Goal: Task Accomplishment & Management: Use online tool/utility

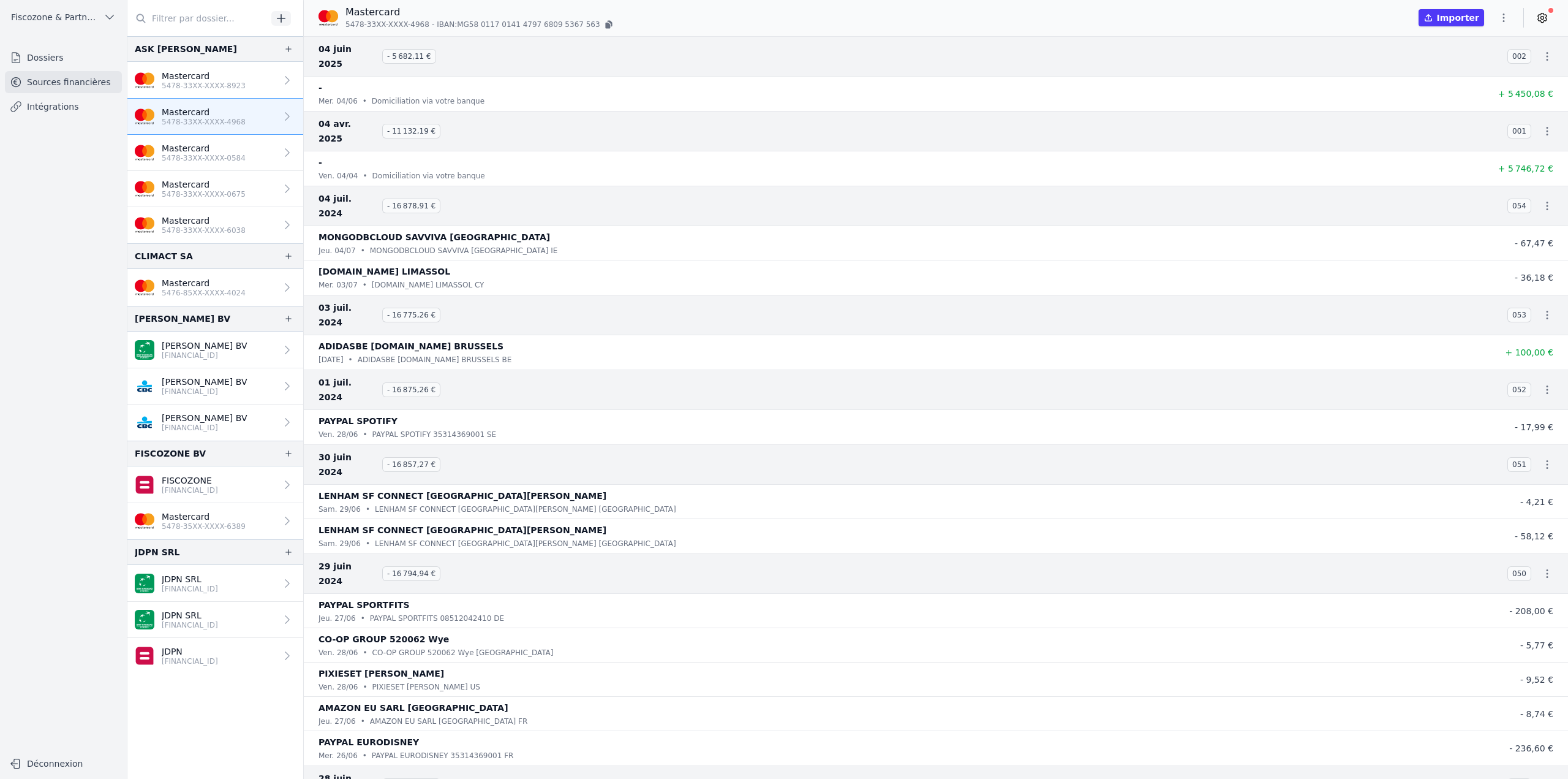
click at [241, 162] on link "Mastercard 5478-33XX-XXXX-0584" at bounding box center [215, 153] width 176 height 36
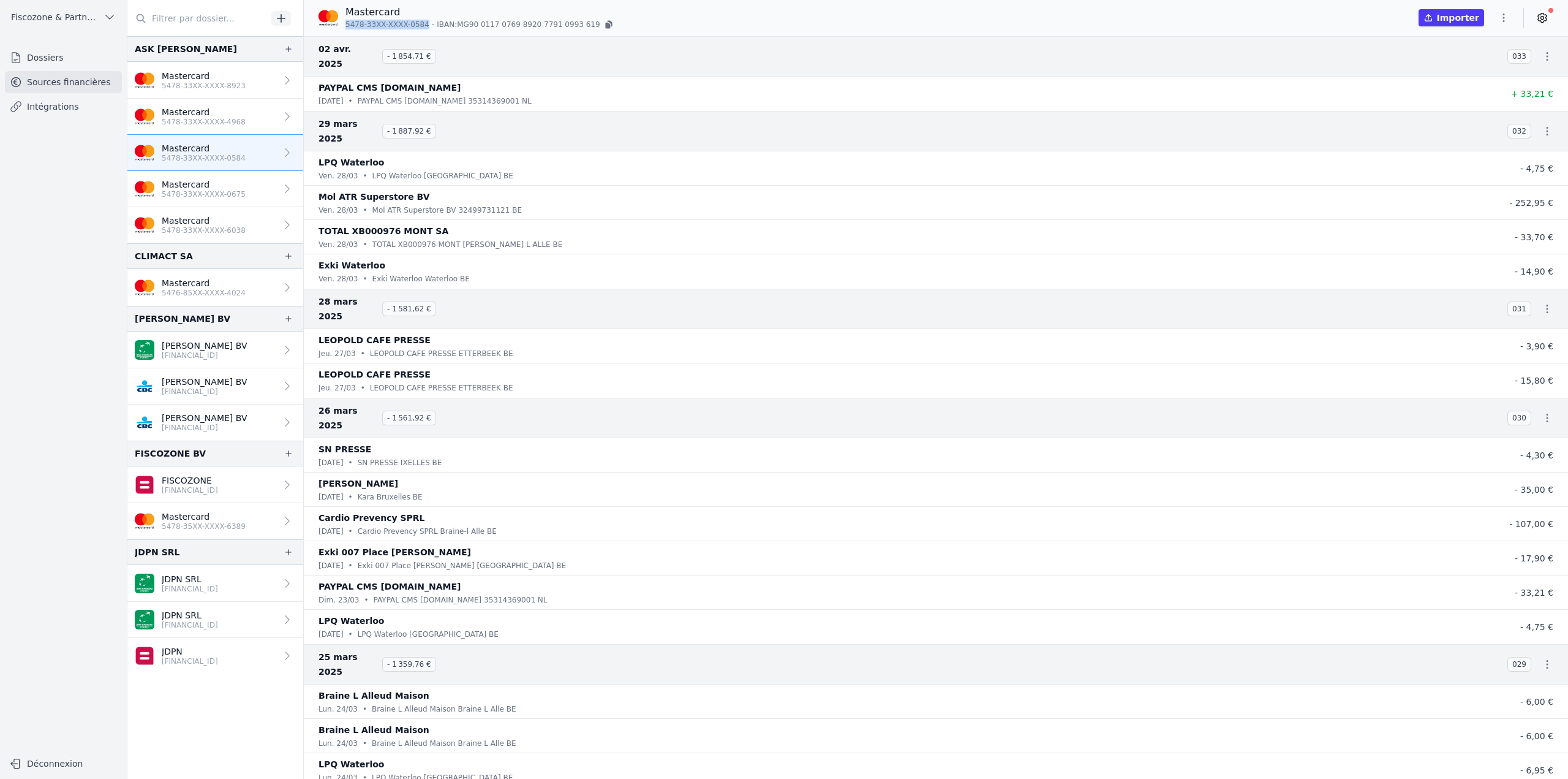
drag, startPoint x: 347, startPoint y: 23, endPoint x: 418, endPoint y: 28, distance: 71.2
click at [418, 28] on span "5478-33XX-XXXX-0584" at bounding box center [388, 24] width 84 height 10
copy span "5478-33XX-XXXX-0584"
click at [284, 50] on icon "button" at bounding box center [288, 49] width 10 height 10
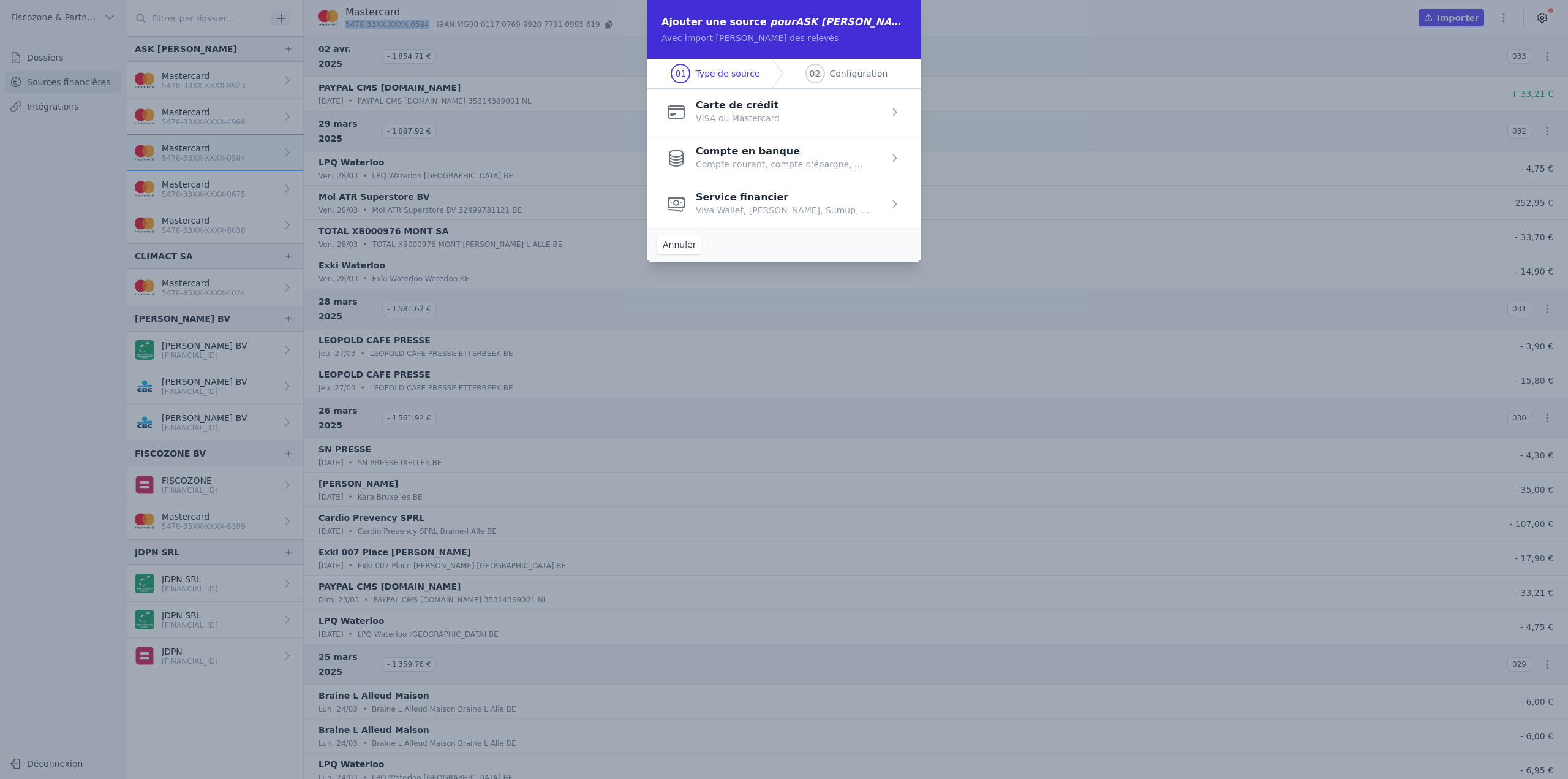
click at [732, 121] on span "button" at bounding box center [784, 112] width 274 height 46
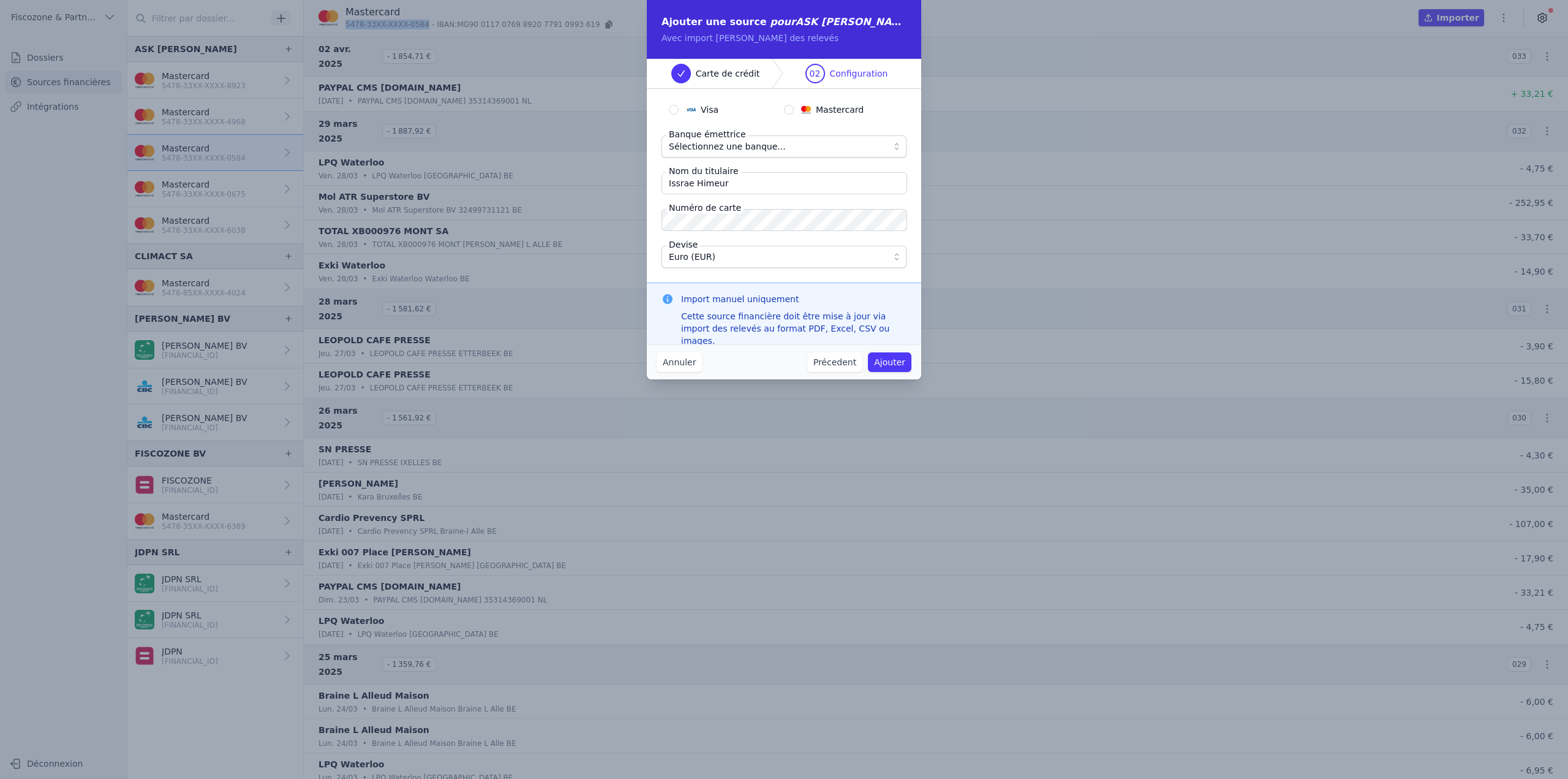
click at [790, 111] on input "Mastercard" at bounding box center [788, 109] width 10 height 10
radio input "true"
click at [800, 148] on span "Sélectionnez une banque..." at bounding box center [775, 147] width 213 height 15
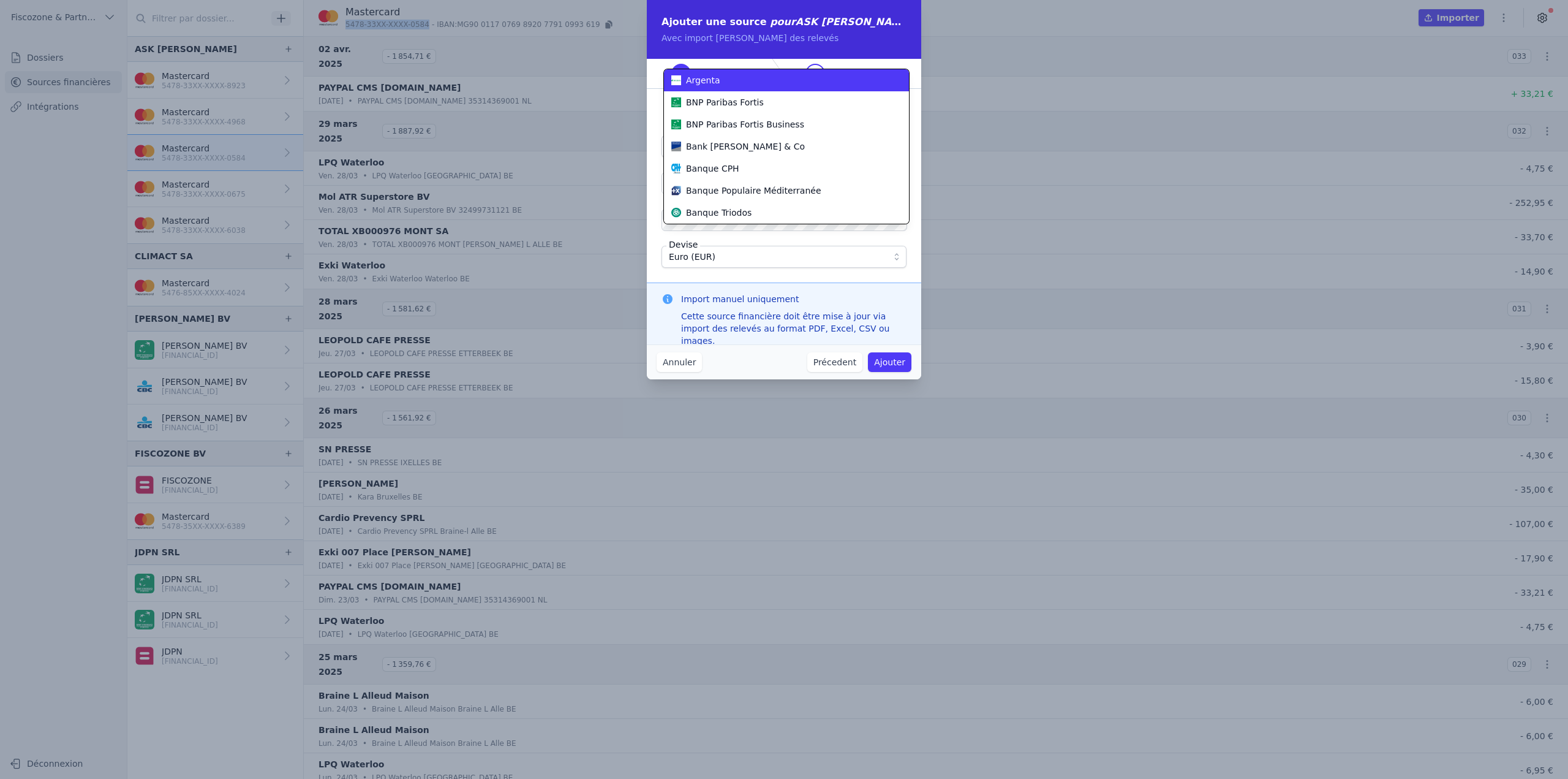
scroll to position [69, 0]
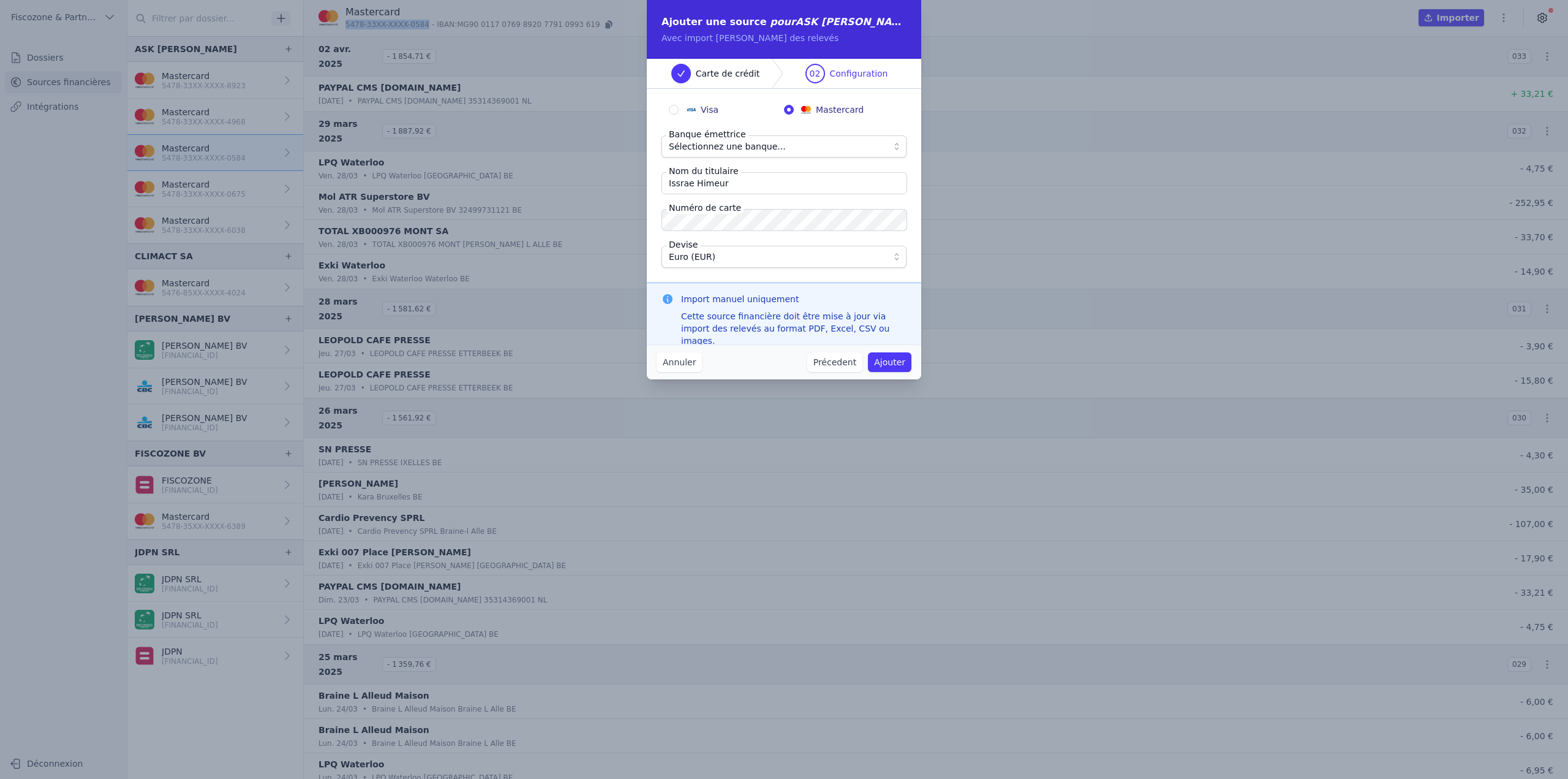
click at [777, 142] on span "Sélectionnez une banque..." at bounding box center [775, 147] width 213 height 15
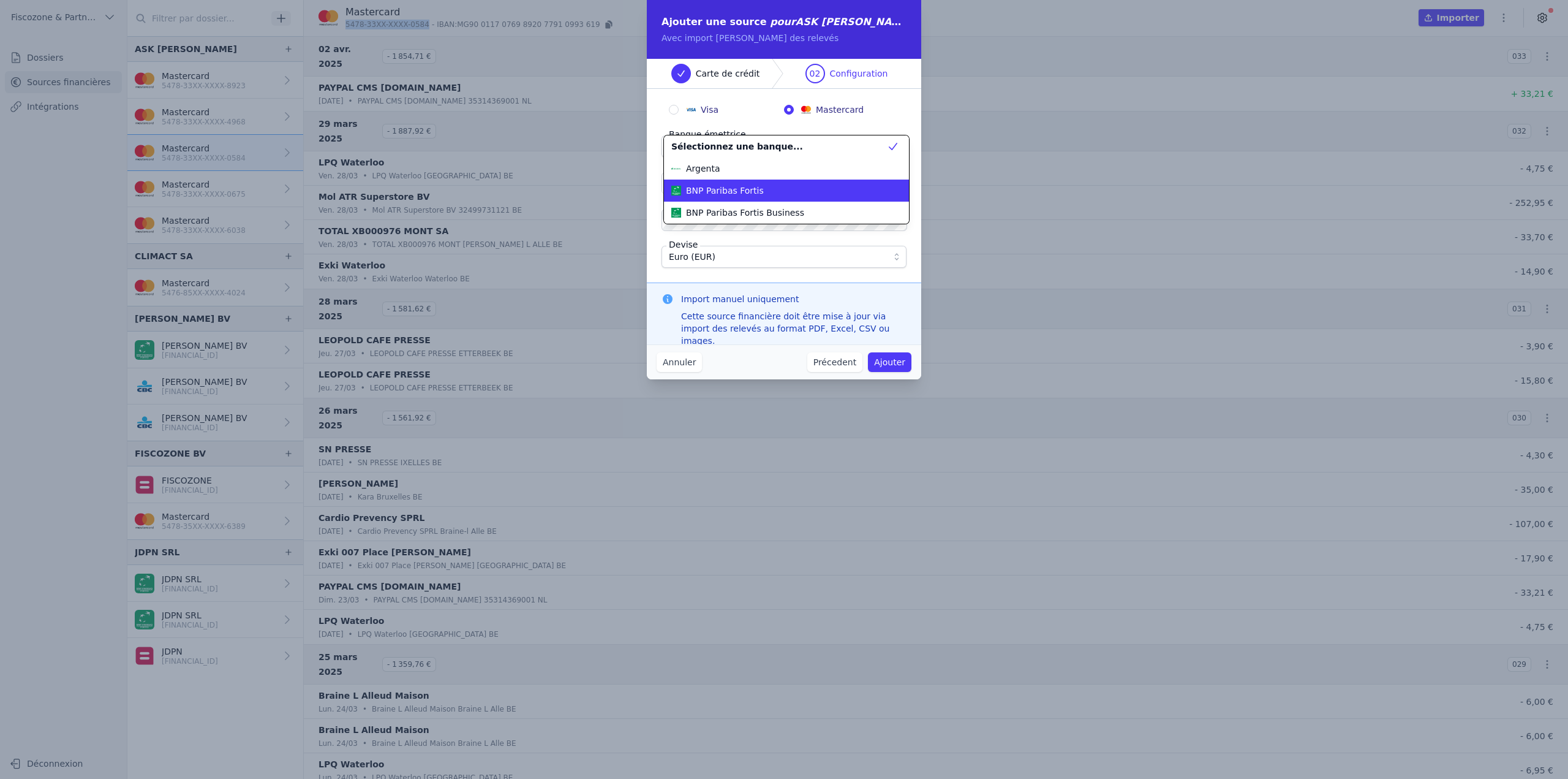
click at [767, 187] on div "BNP Paribas Fortis" at bounding box center [780, 190] width 216 height 12
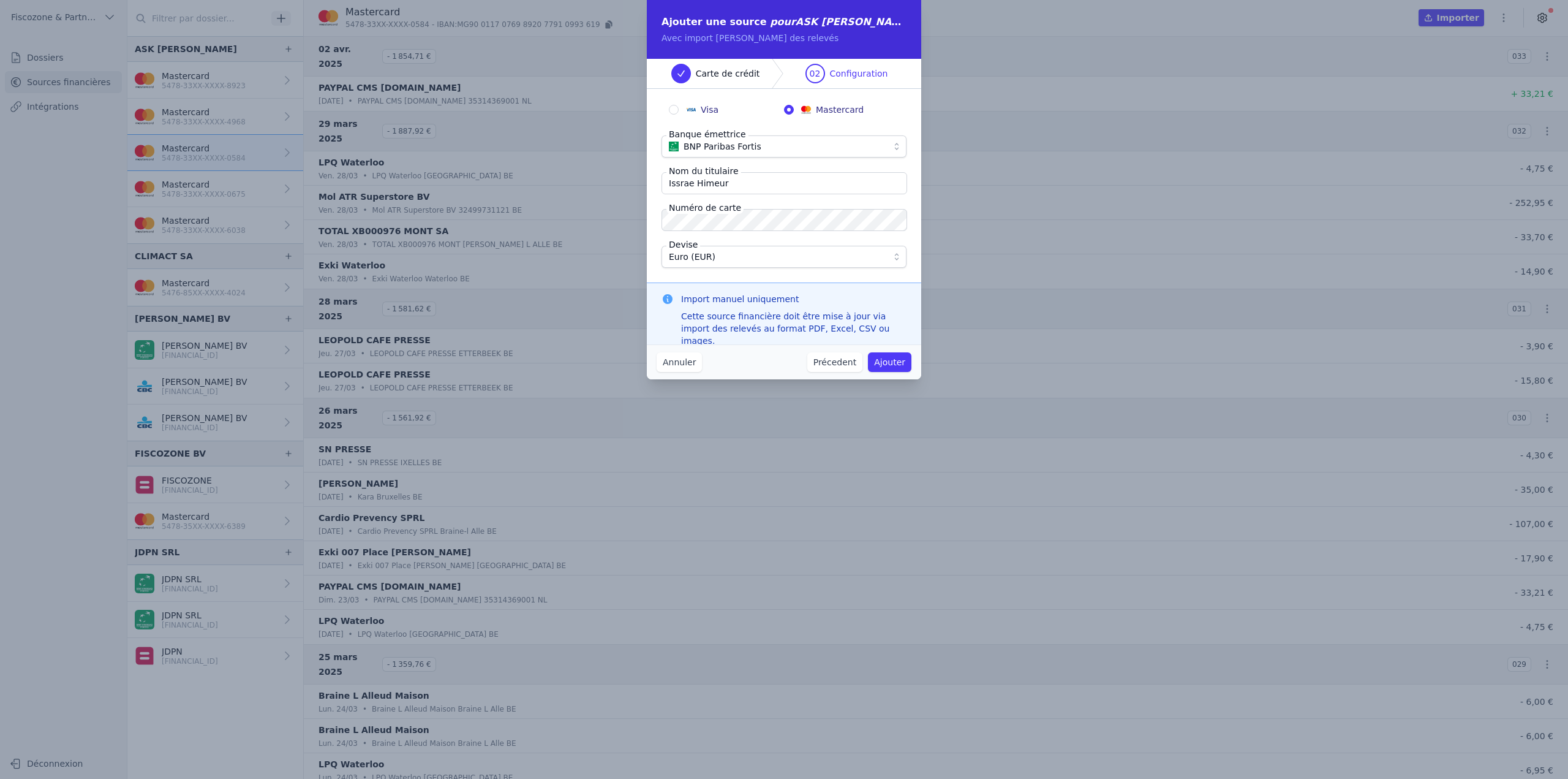
click at [767, 187] on input "Issrae Himeur" at bounding box center [785, 183] width 246 height 22
paste input "ASK [PERSON_NAME]"
type input "ASK [PERSON_NAME]"
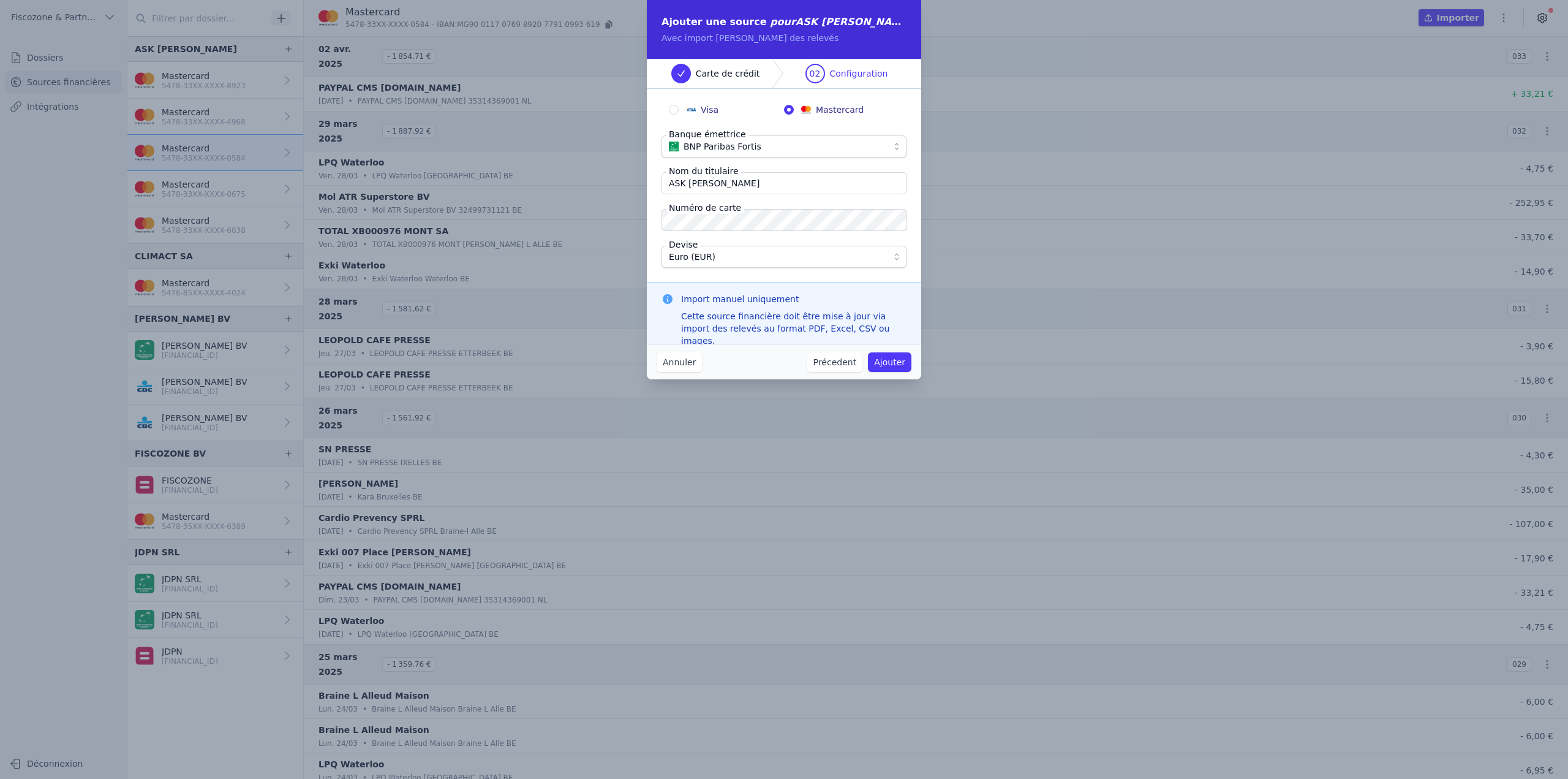
click at [888, 367] on button "Ajouter" at bounding box center [890, 362] width 43 height 19
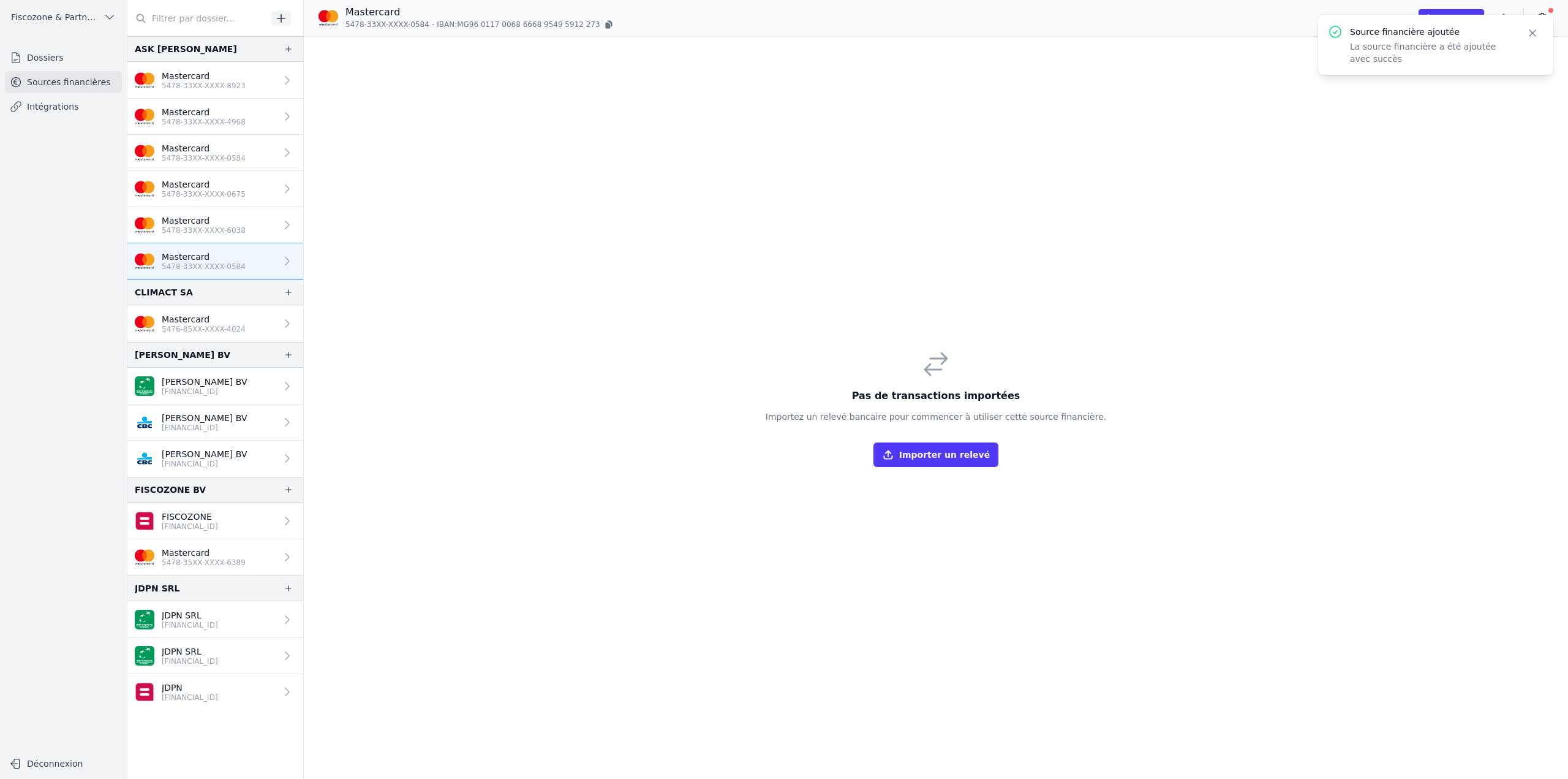
click at [1528, 35] on icon "button" at bounding box center [1533, 33] width 12 height 12
click at [1501, 19] on icon "button" at bounding box center [1504, 18] width 12 height 12
click at [1467, 42] on button "Renommer" at bounding box center [1474, 43] width 88 height 22
type input "Mastercard (données antérieures)"
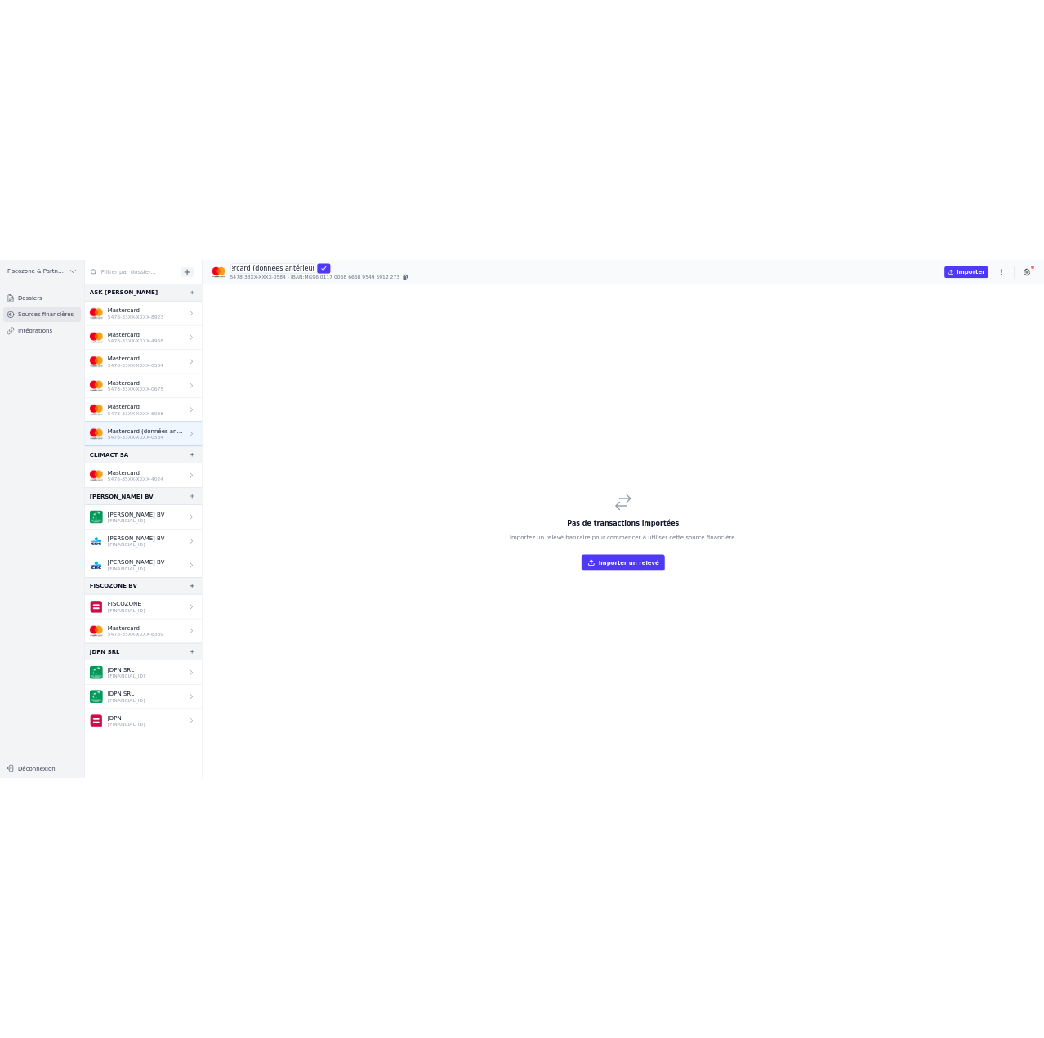
scroll to position [0, 40]
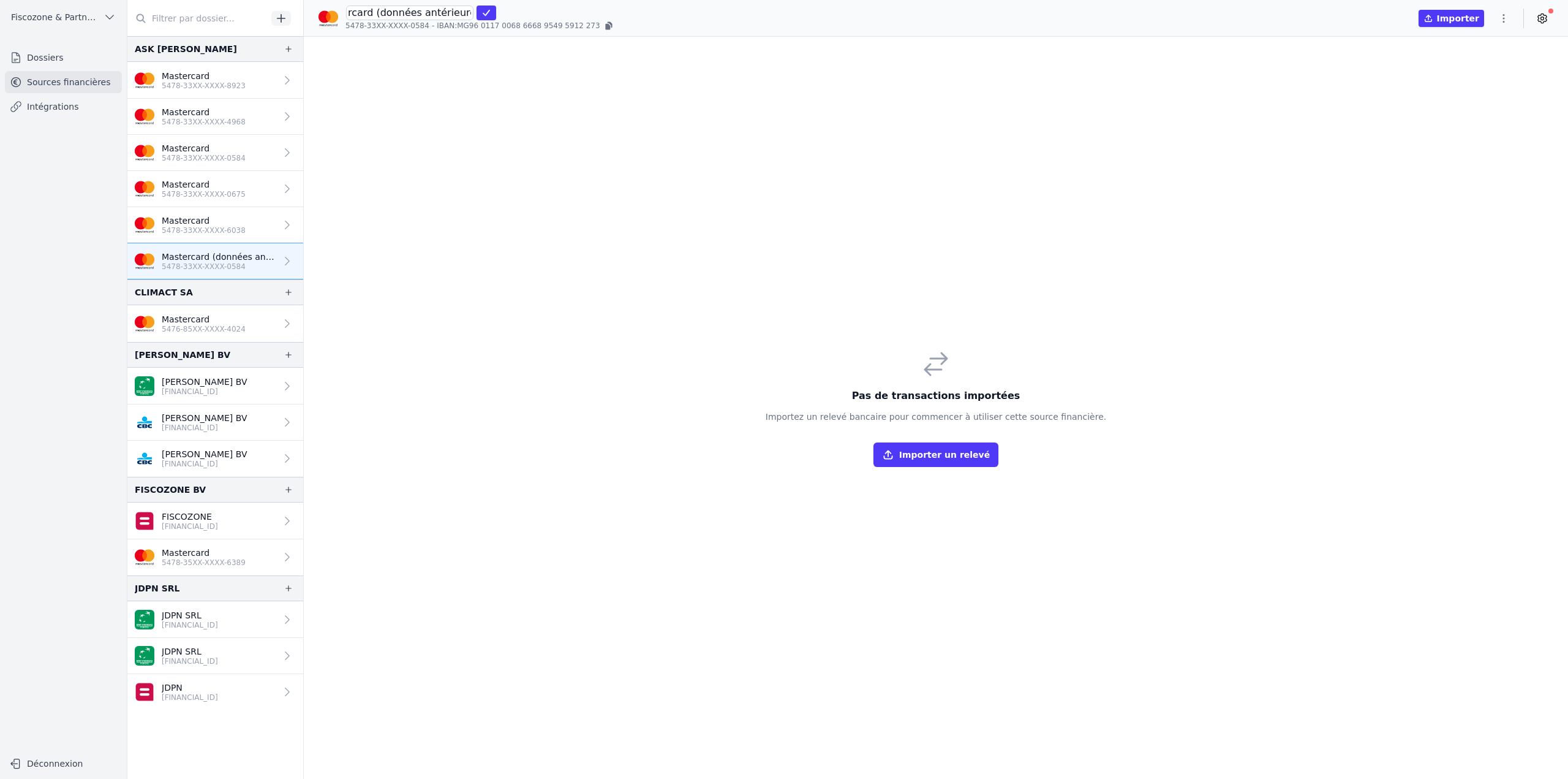
click button "submit" at bounding box center [486, 13] width 19 height 15
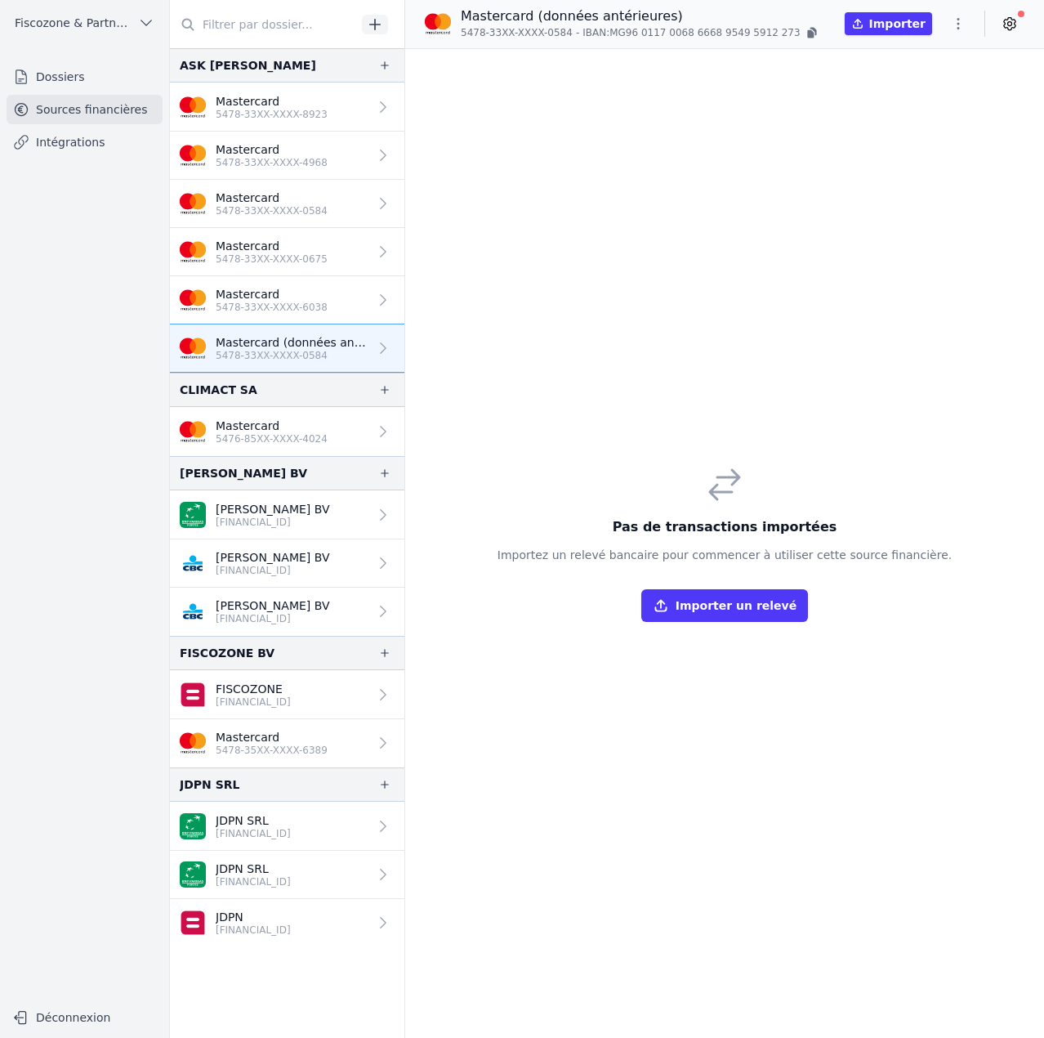
click at [955, 29] on icon "button" at bounding box center [958, 24] width 16 height 16
click at [932, 119] on button "Import CSV *" at bounding box center [920, 119] width 118 height 30
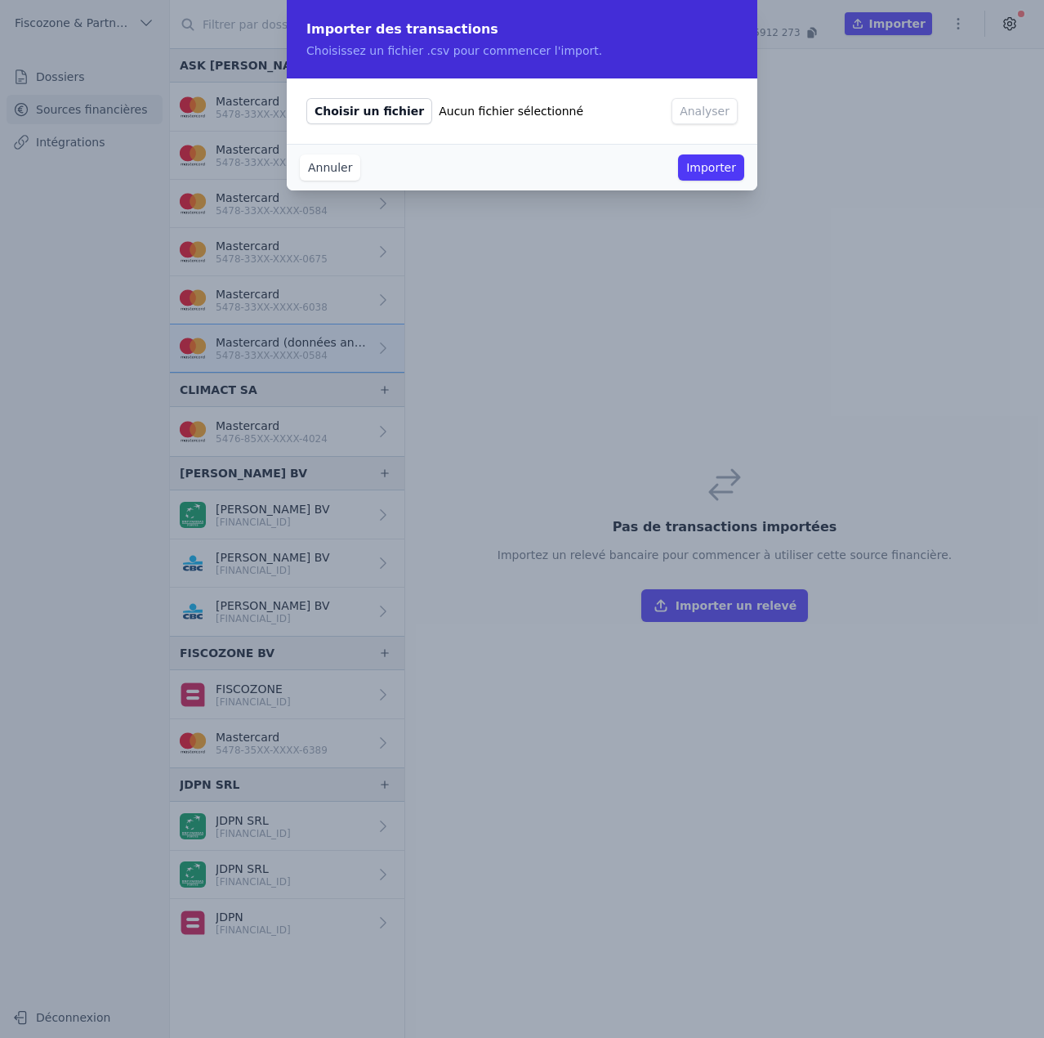
click at [369, 121] on span "Choisir un fichier" at bounding box center [369, 111] width 126 height 26
click at [306, 98] on input "Choisir un fichier Aucun fichier sélectionné" at bounding box center [306, 97] width 1 height 1
type input "C:\fakepath\conversion_15_transactions (2).csv"
click at [715, 118] on button "Analyser" at bounding box center [705, 111] width 66 height 26
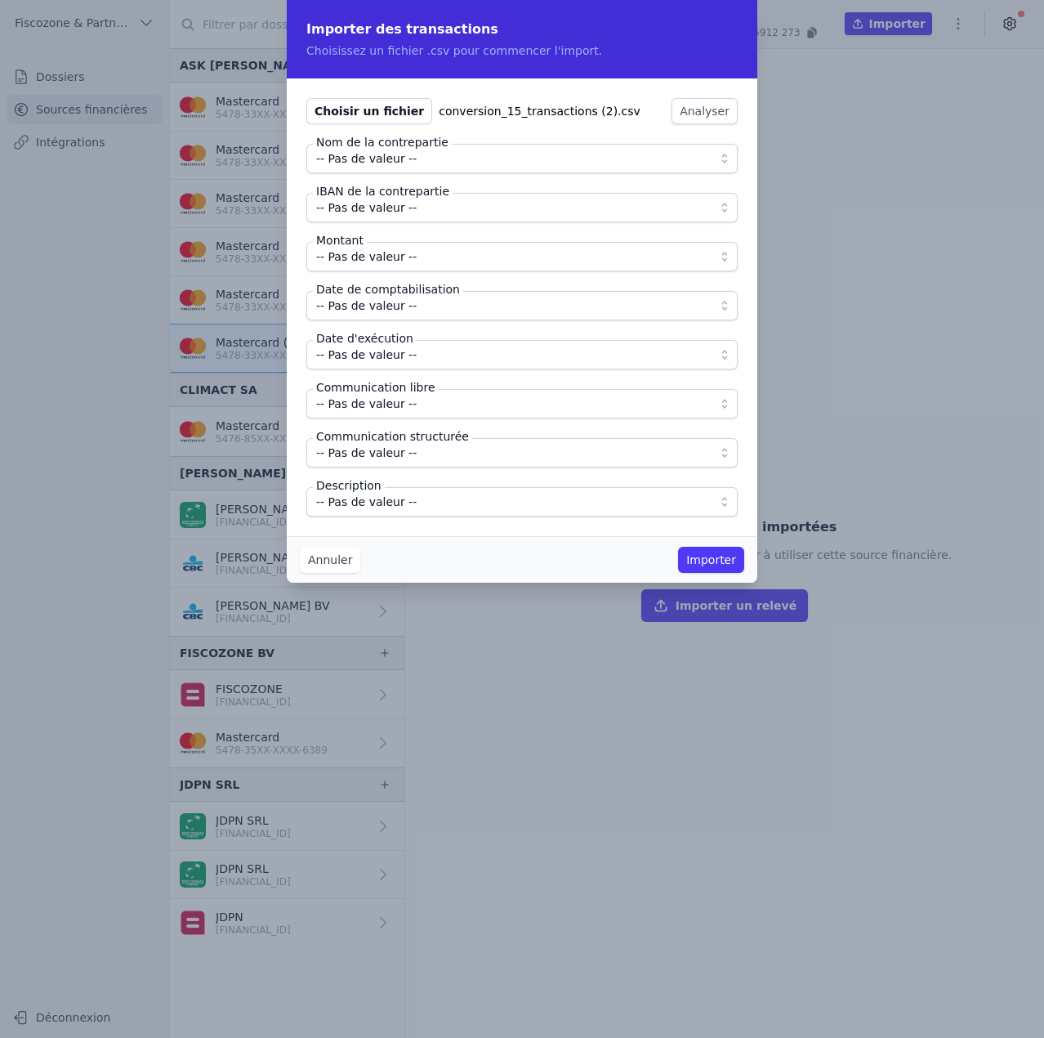
click at [438, 165] on span "-- Pas de valeur --" at bounding box center [510, 159] width 389 height 20
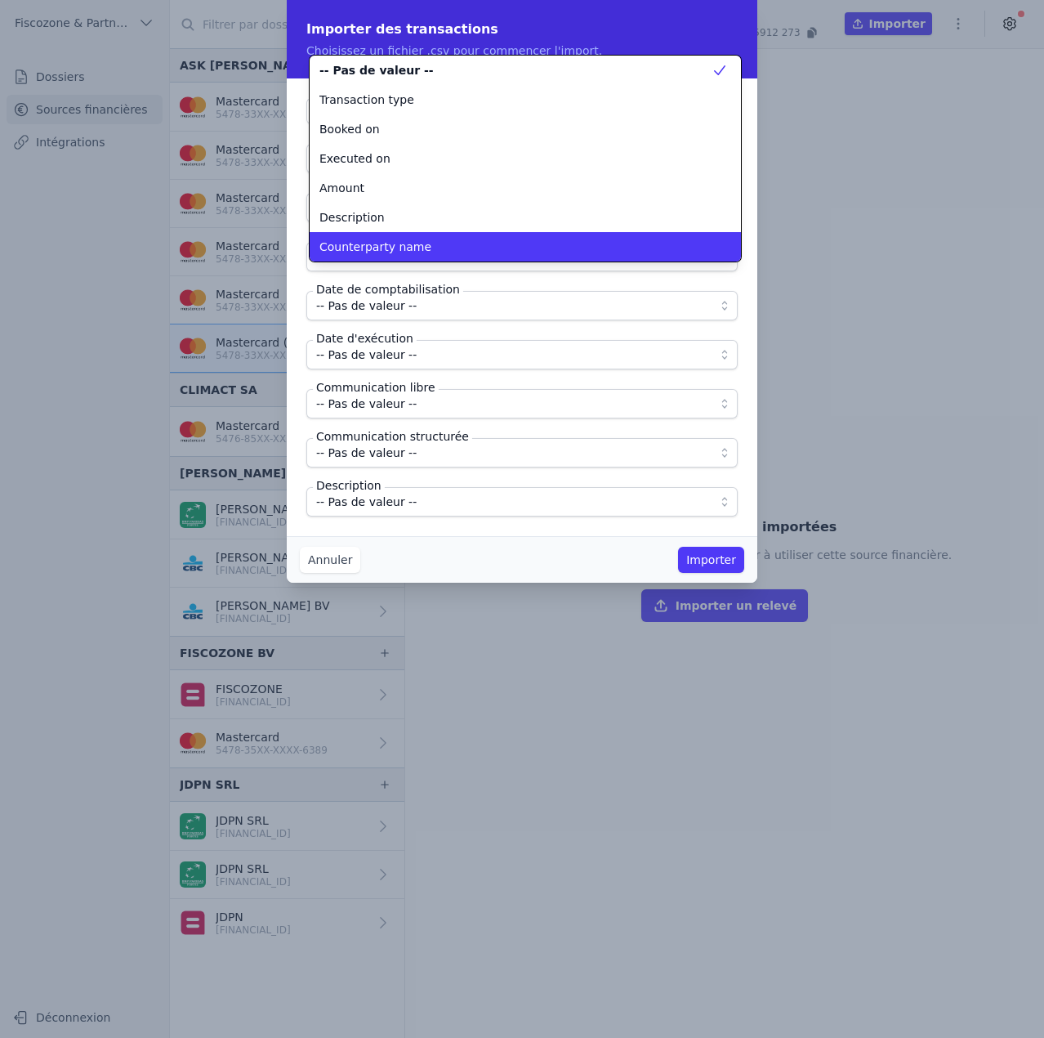
click at [395, 253] on span "Counterparty name" at bounding box center [376, 247] width 112 height 16
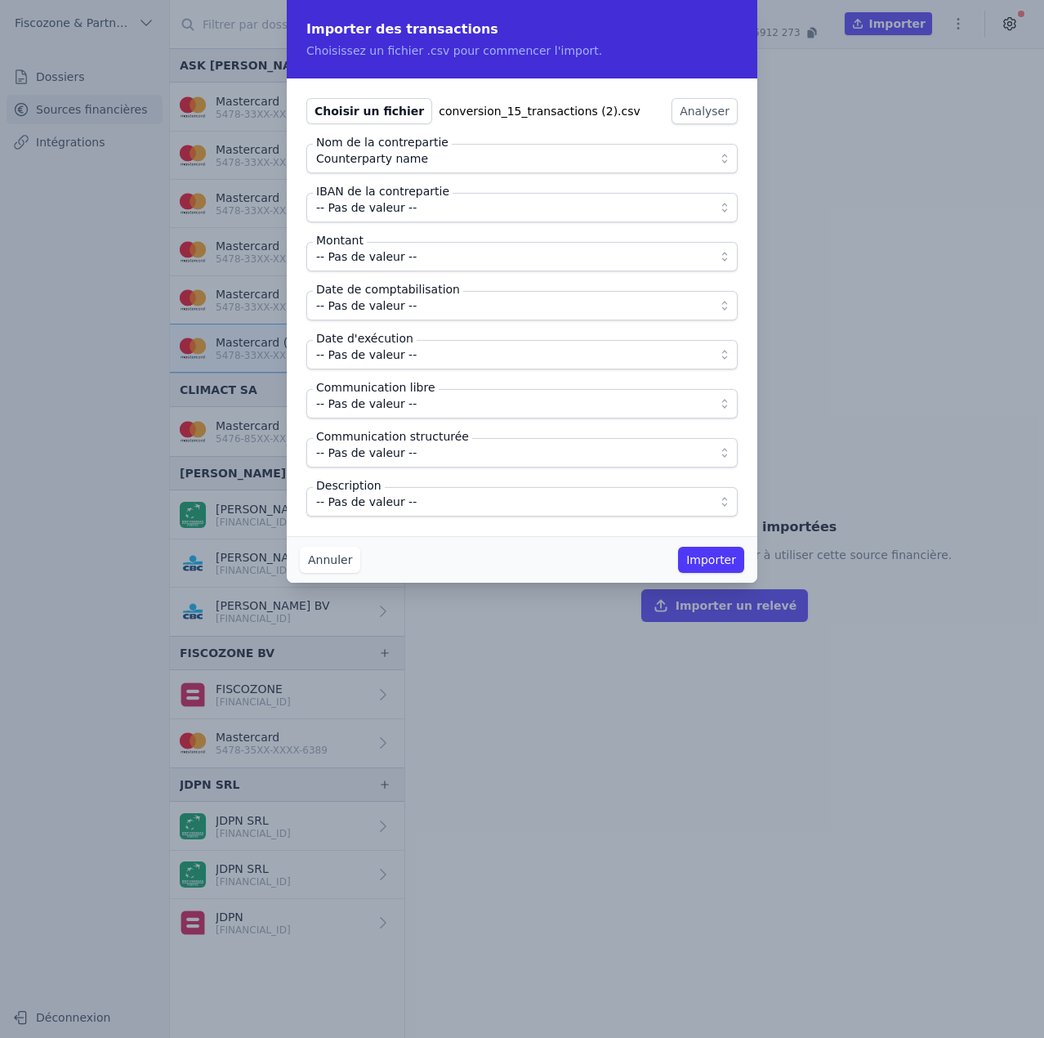
click at [391, 214] on span "-- Pas de valeur --" at bounding box center [366, 208] width 101 height 20
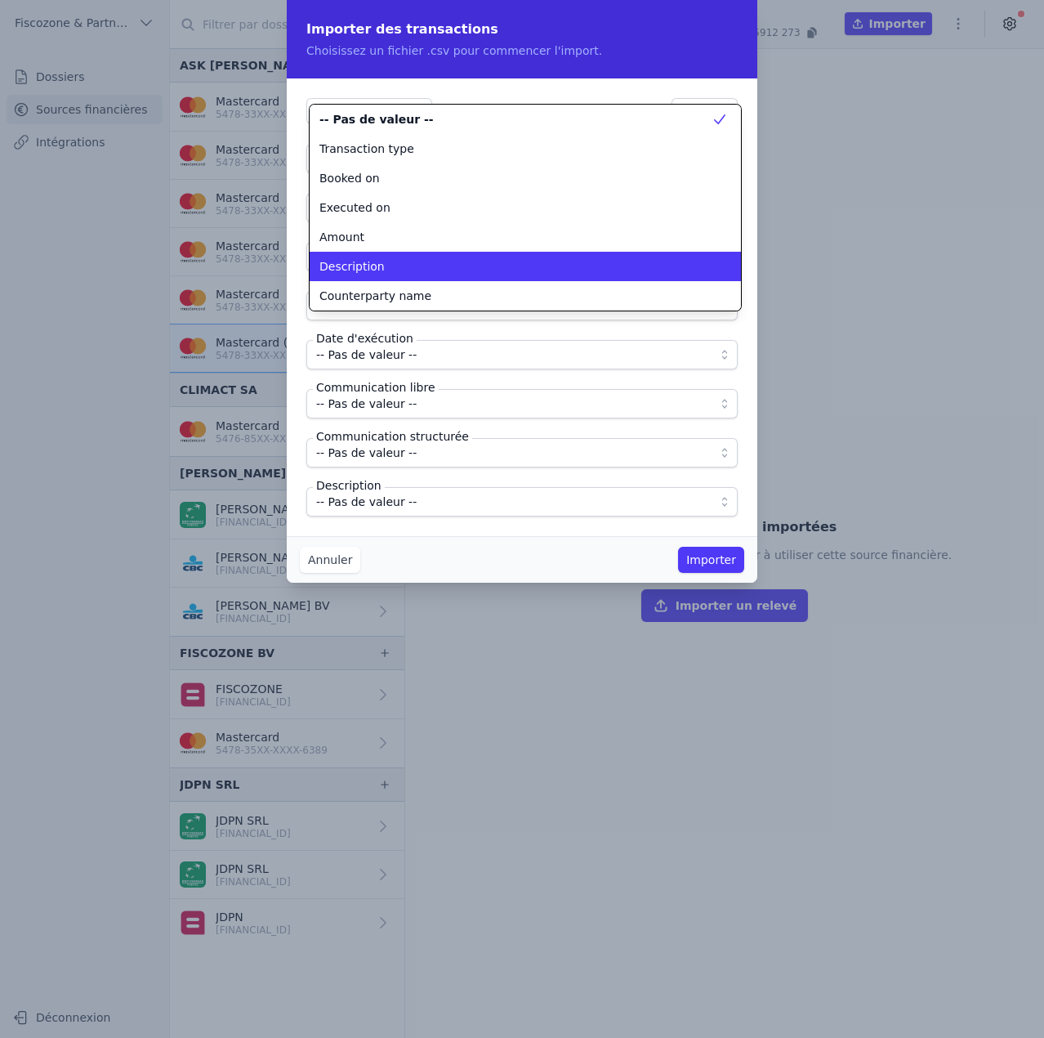
scroll to position [82, 0]
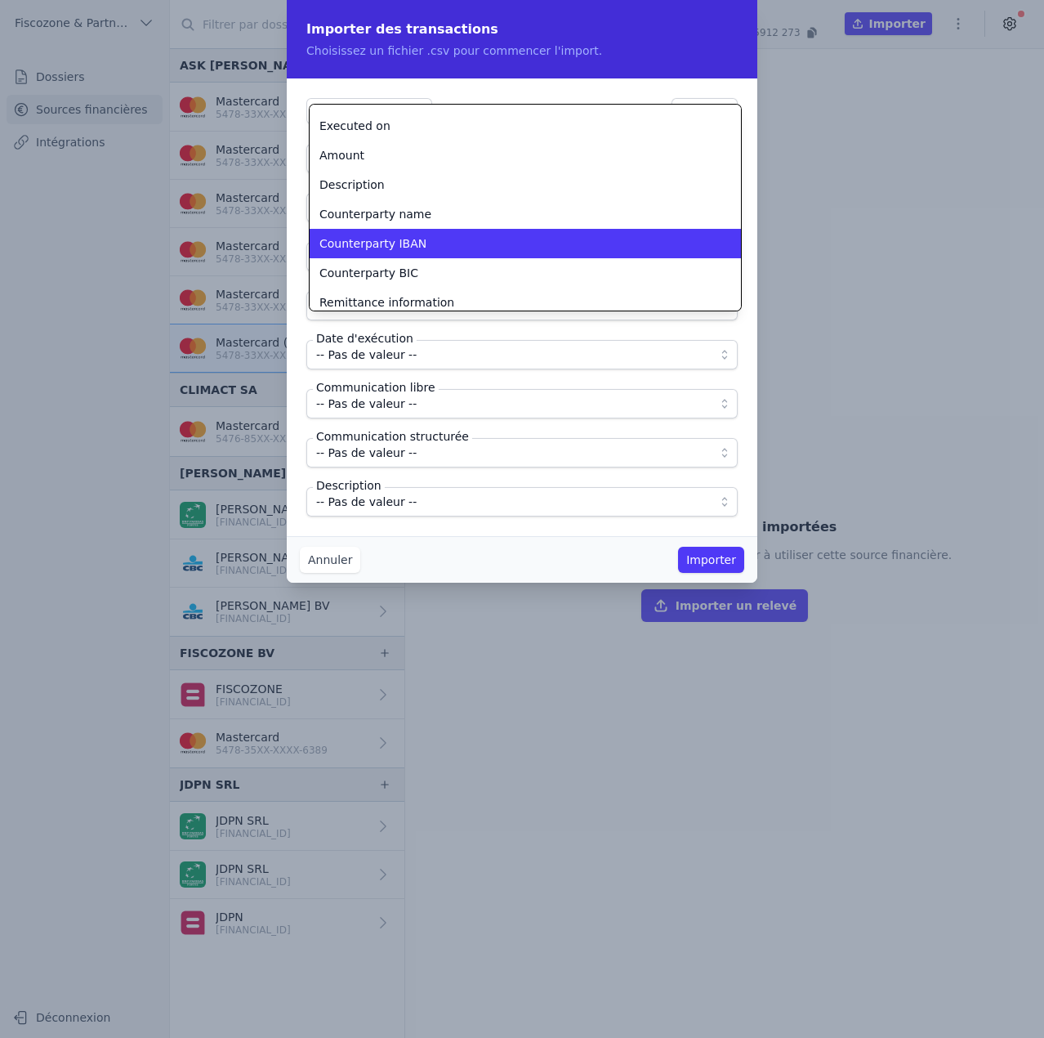
click at [389, 248] on span "Counterparty IBAN" at bounding box center [373, 243] width 107 height 16
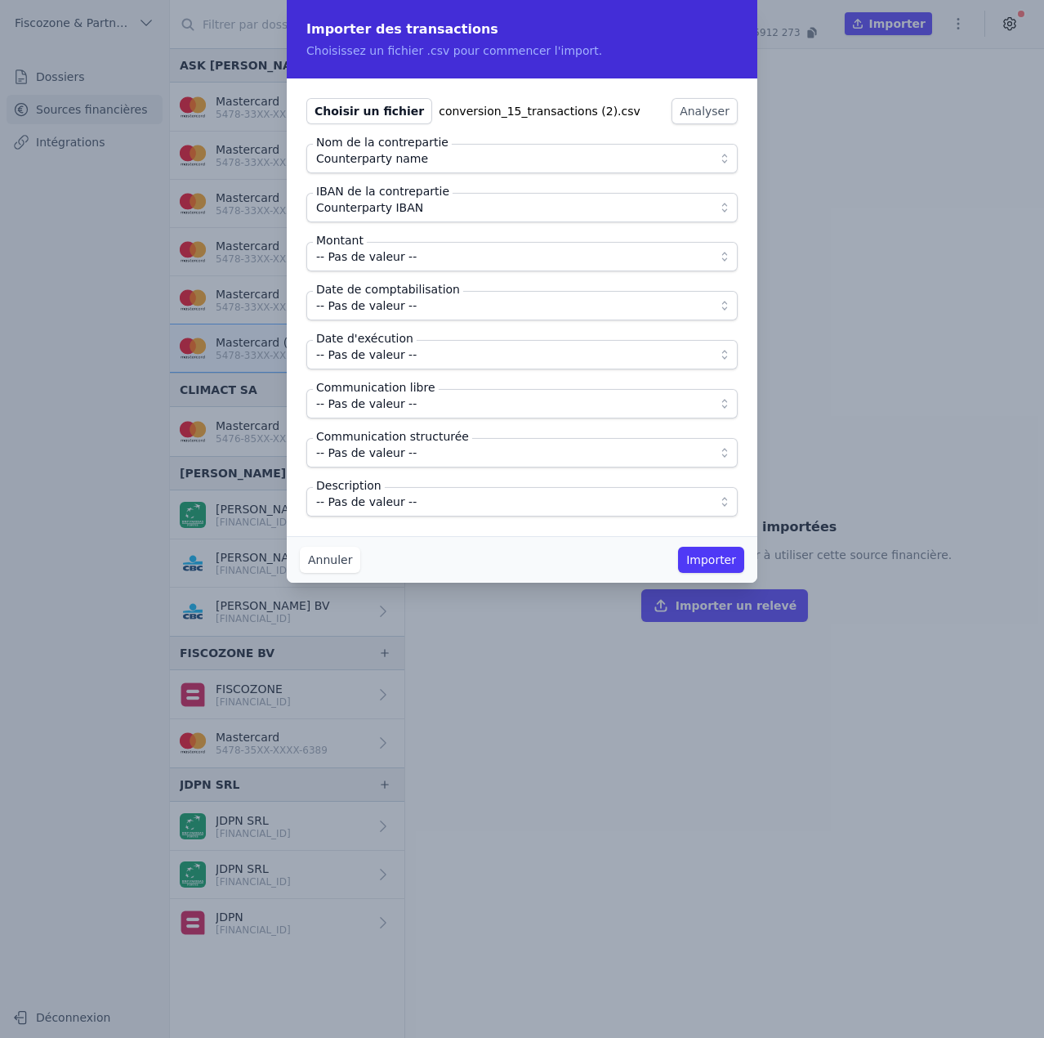
click at [392, 262] on span "-- Pas de valeur --" at bounding box center [366, 257] width 101 height 20
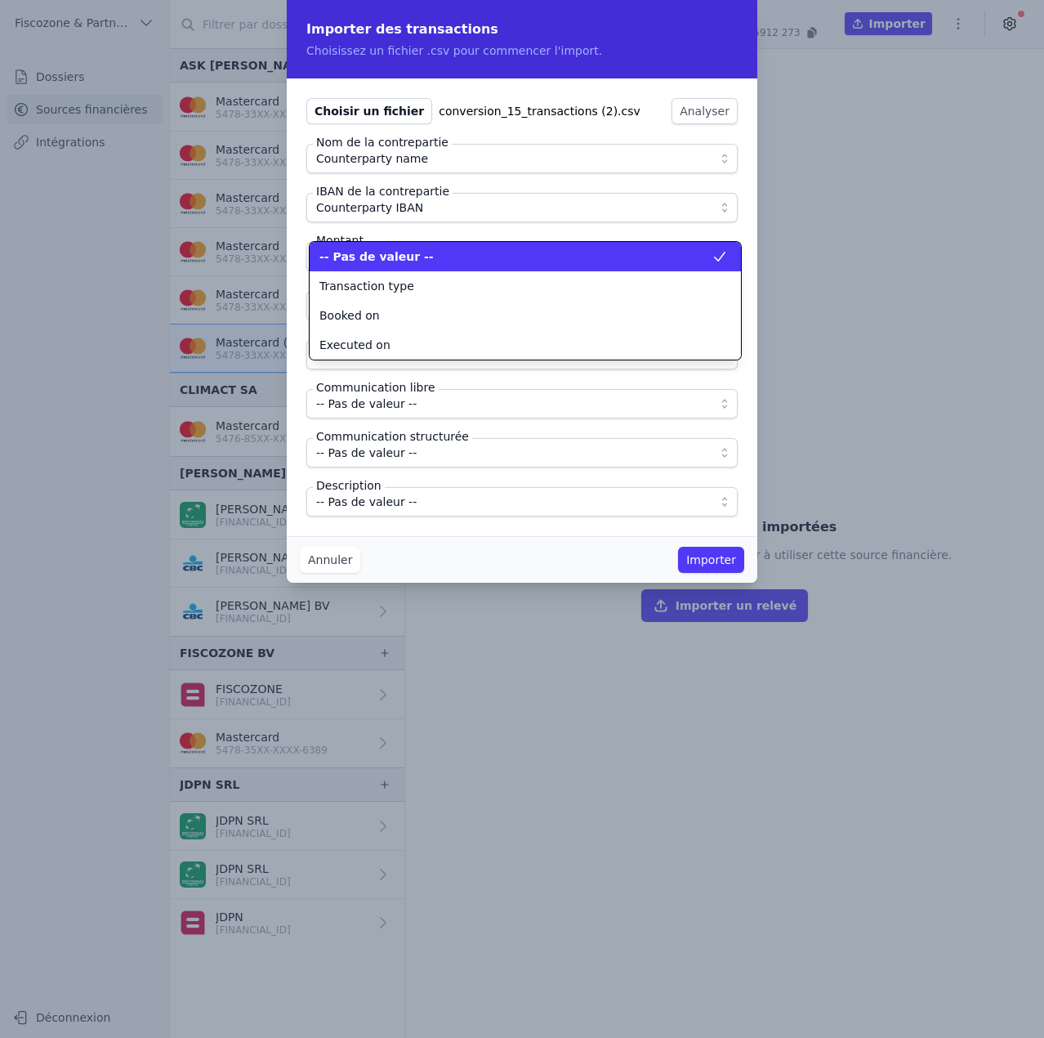
scroll to position [0, 0]
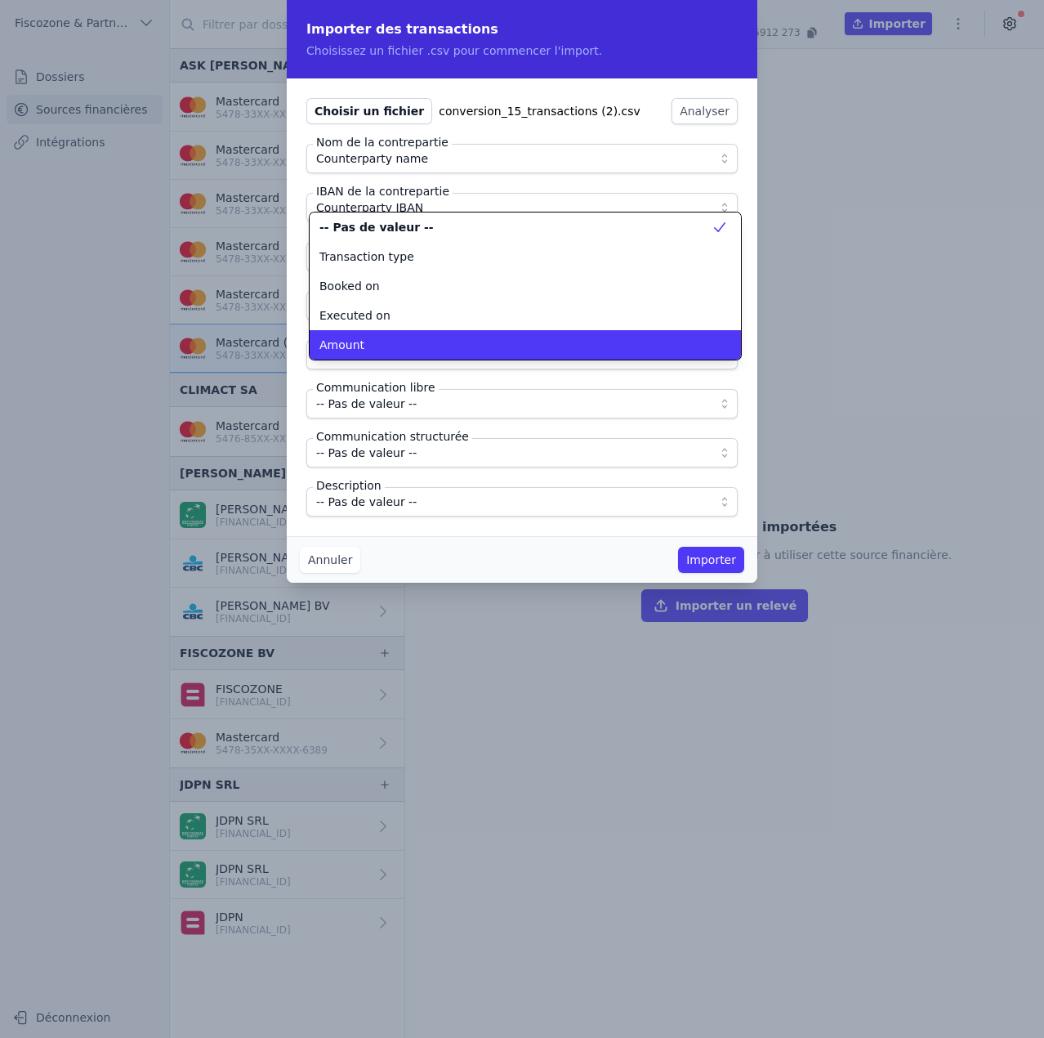
click at [393, 338] on div "Amount" at bounding box center [516, 345] width 392 height 16
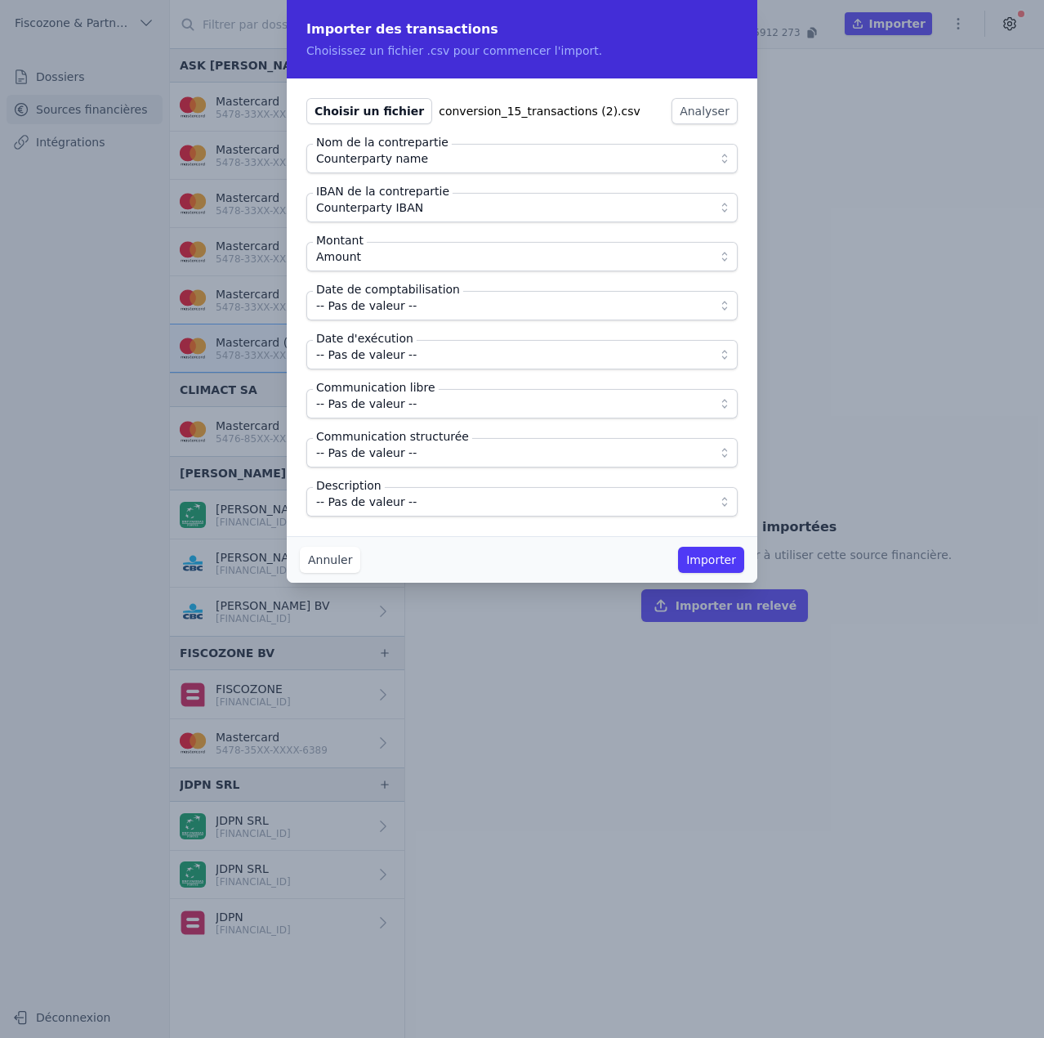
click at [391, 312] on span "-- Pas de valeur --" at bounding box center [366, 306] width 101 height 20
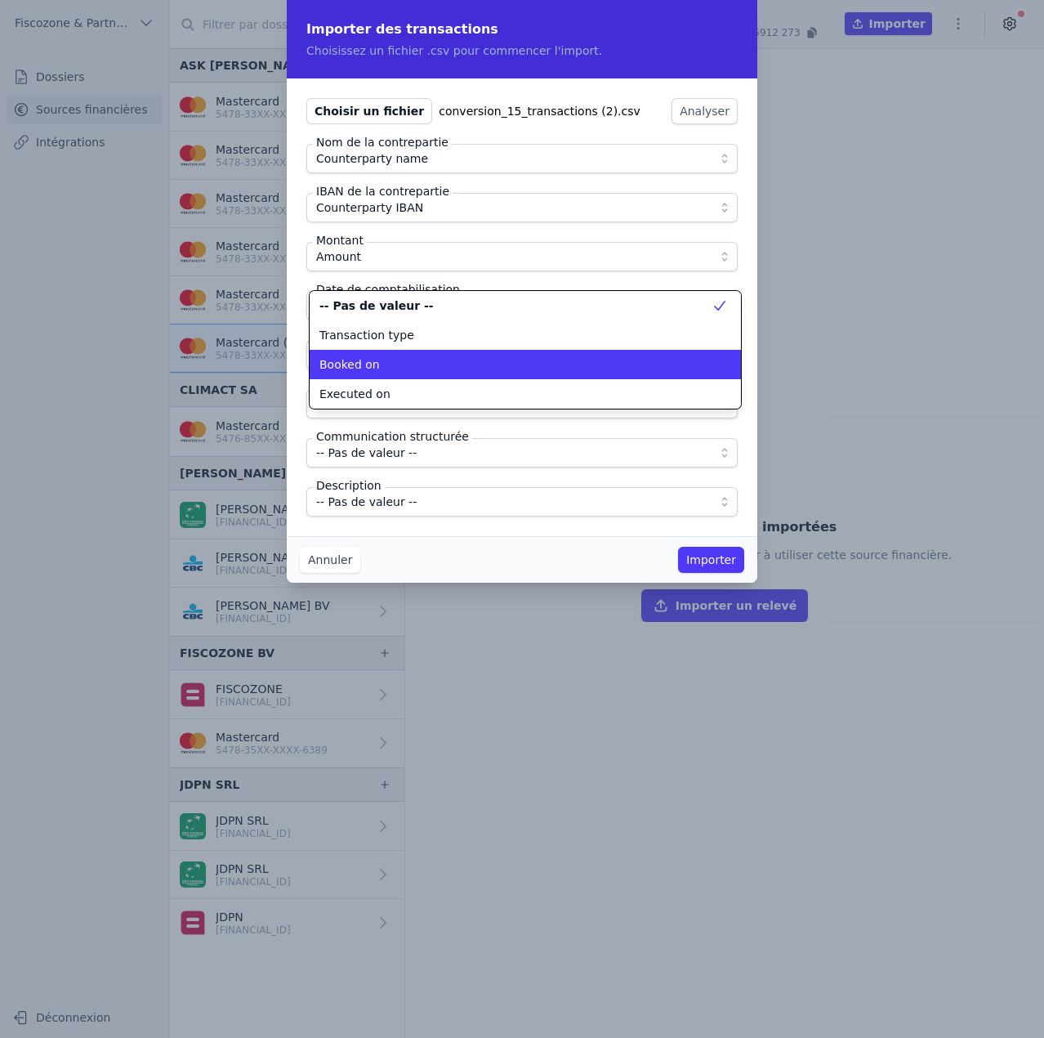
click at [400, 365] on div "Booked on" at bounding box center [516, 364] width 392 height 16
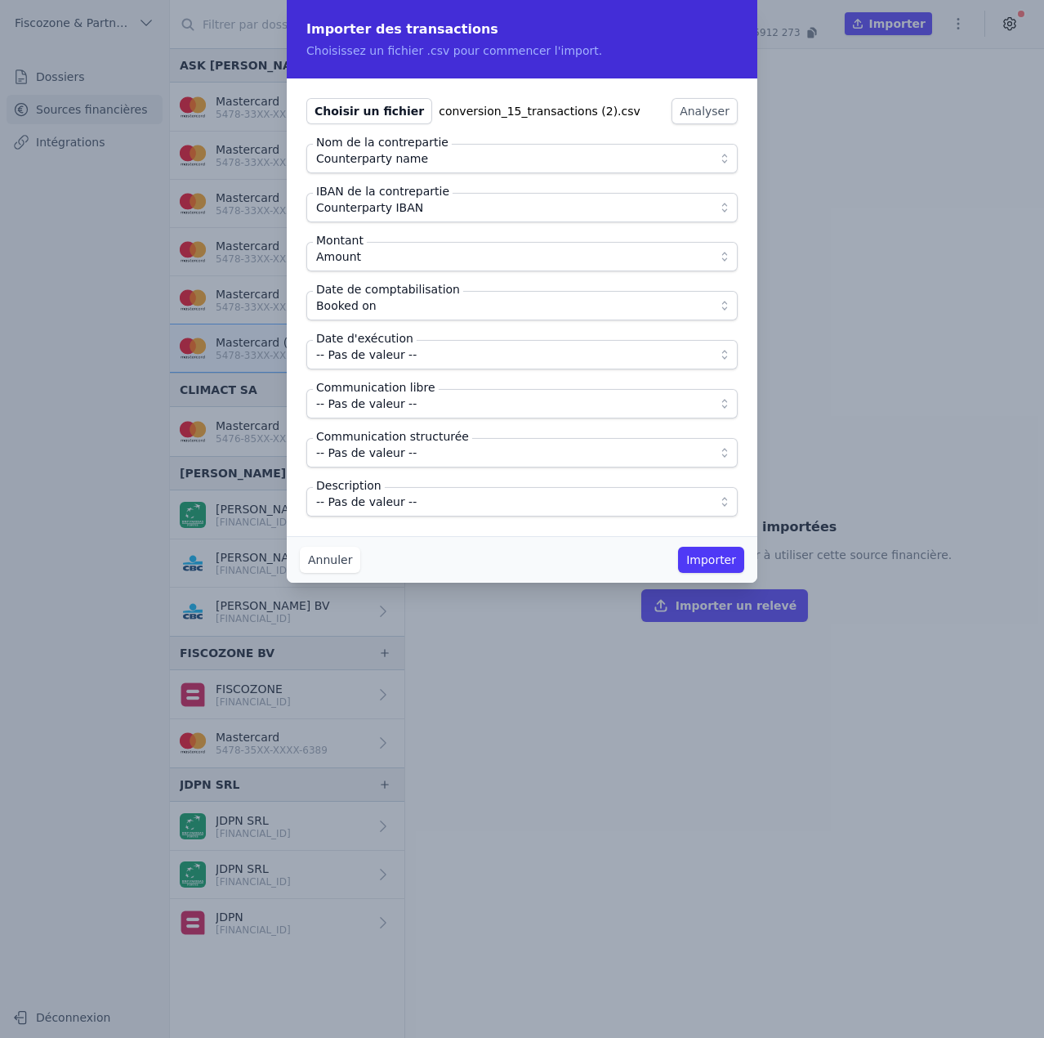
click at [399, 352] on span "-- Pas de valeur --" at bounding box center [366, 355] width 101 height 20
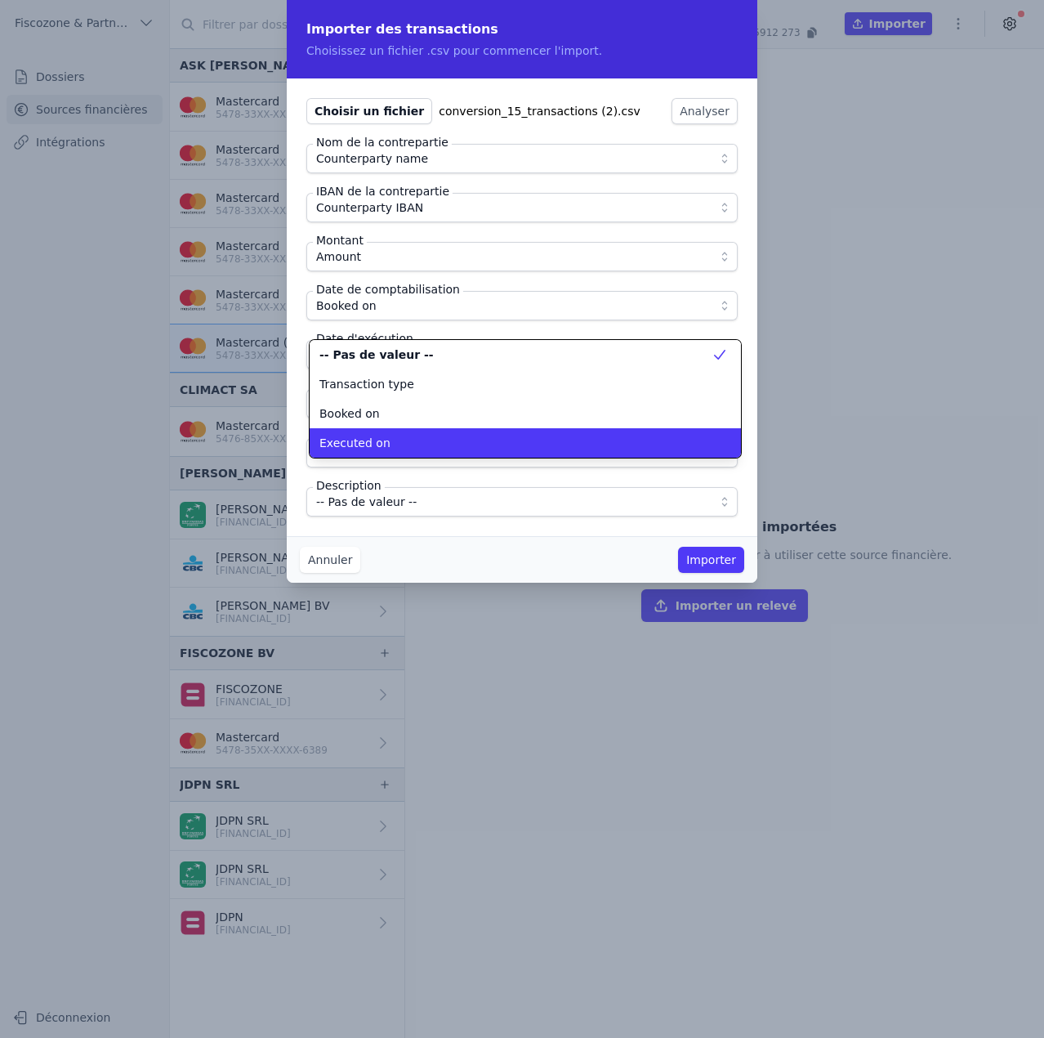
click at [400, 437] on div "Executed on" at bounding box center [516, 443] width 392 height 16
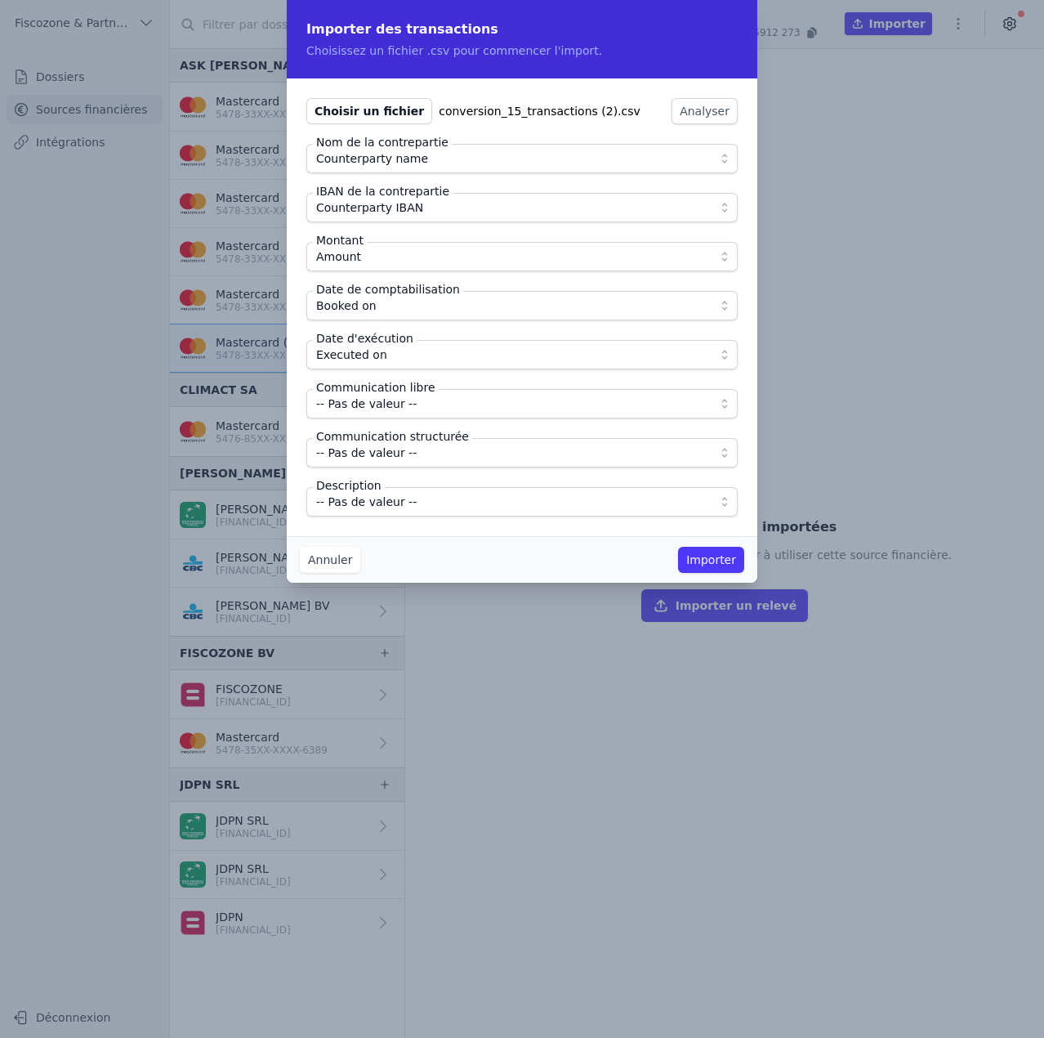
click at [397, 405] on span "-- Pas de valeur --" at bounding box center [366, 404] width 101 height 20
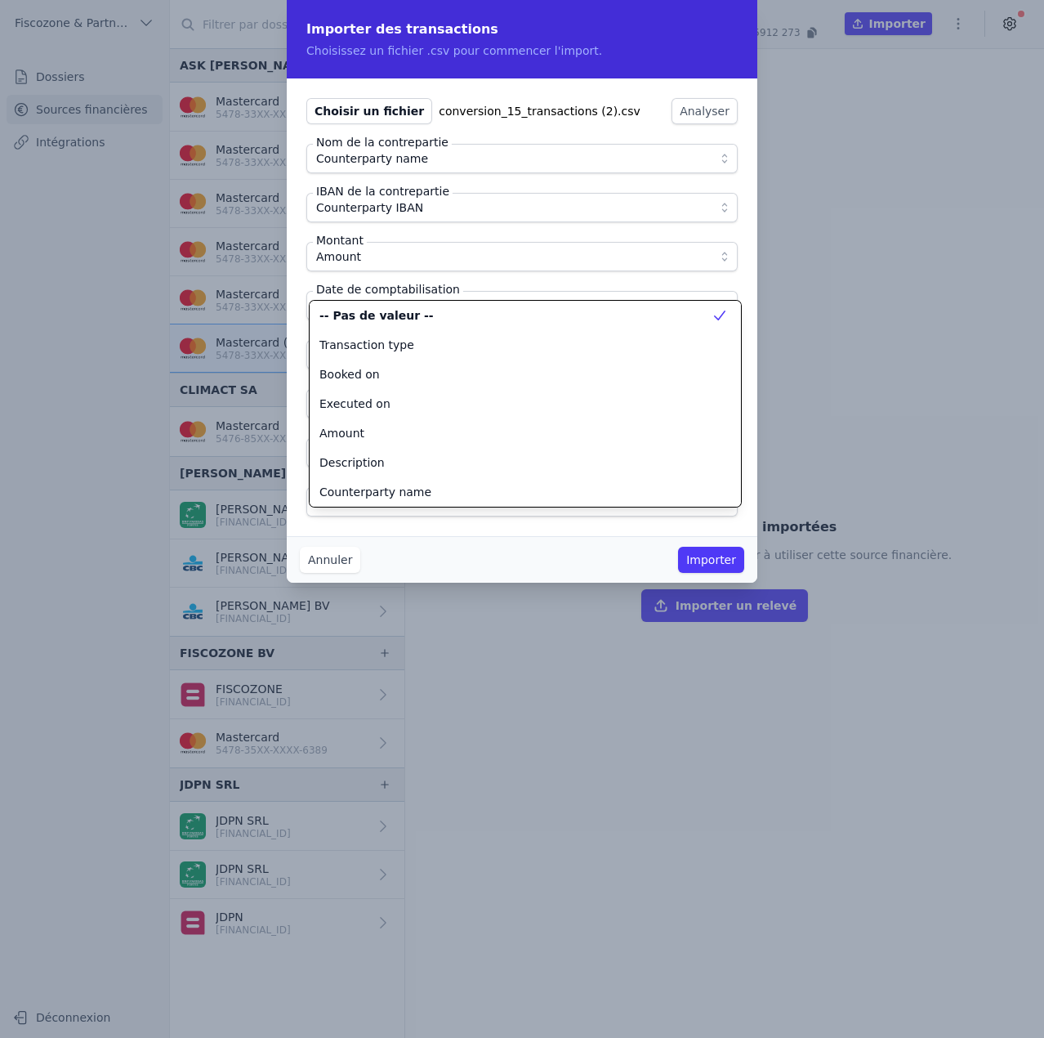
scroll to position [177, 0]
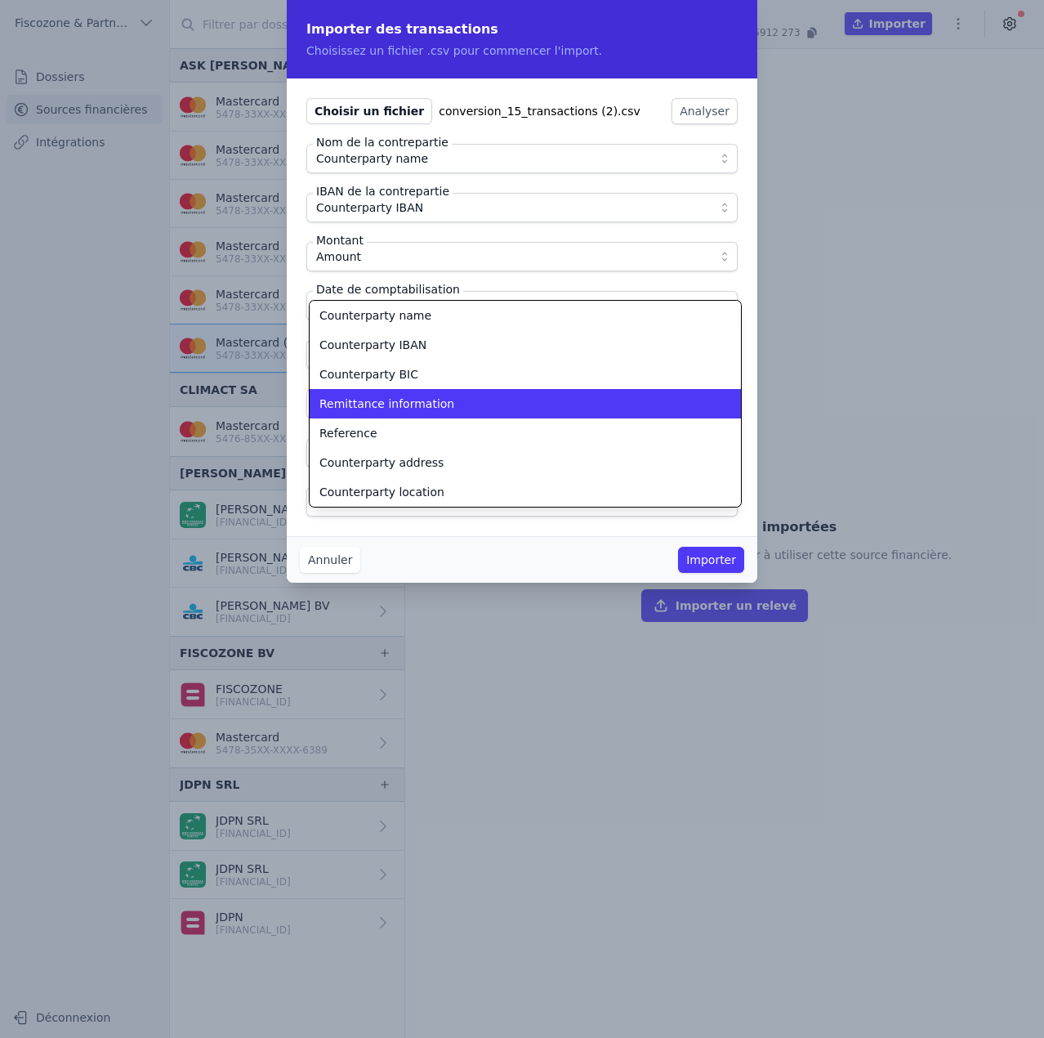
click at [397, 405] on span "Remittance information" at bounding box center [387, 404] width 135 height 16
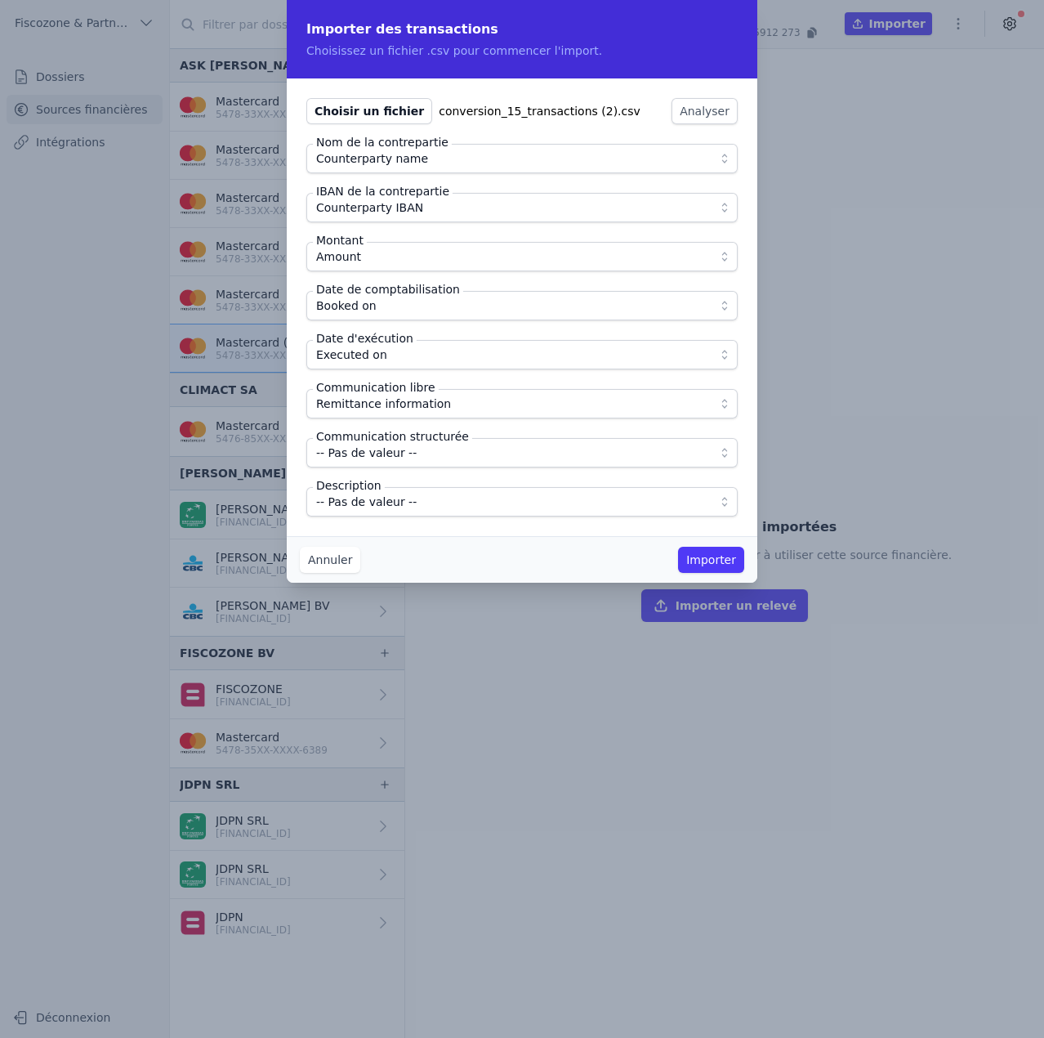
click at [405, 494] on span "-- Pas de valeur --" at bounding box center [366, 502] width 101 height 20
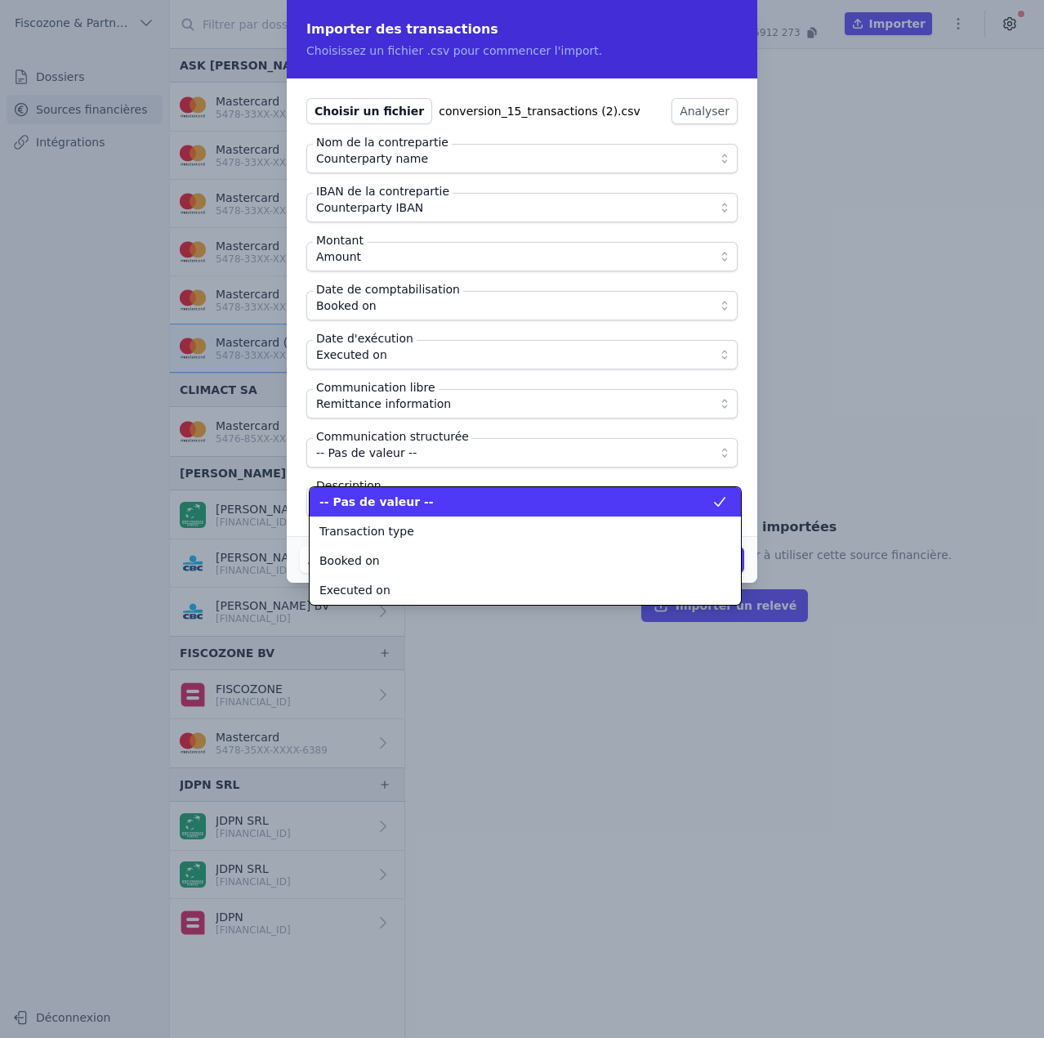
scroll to position [0, 0]
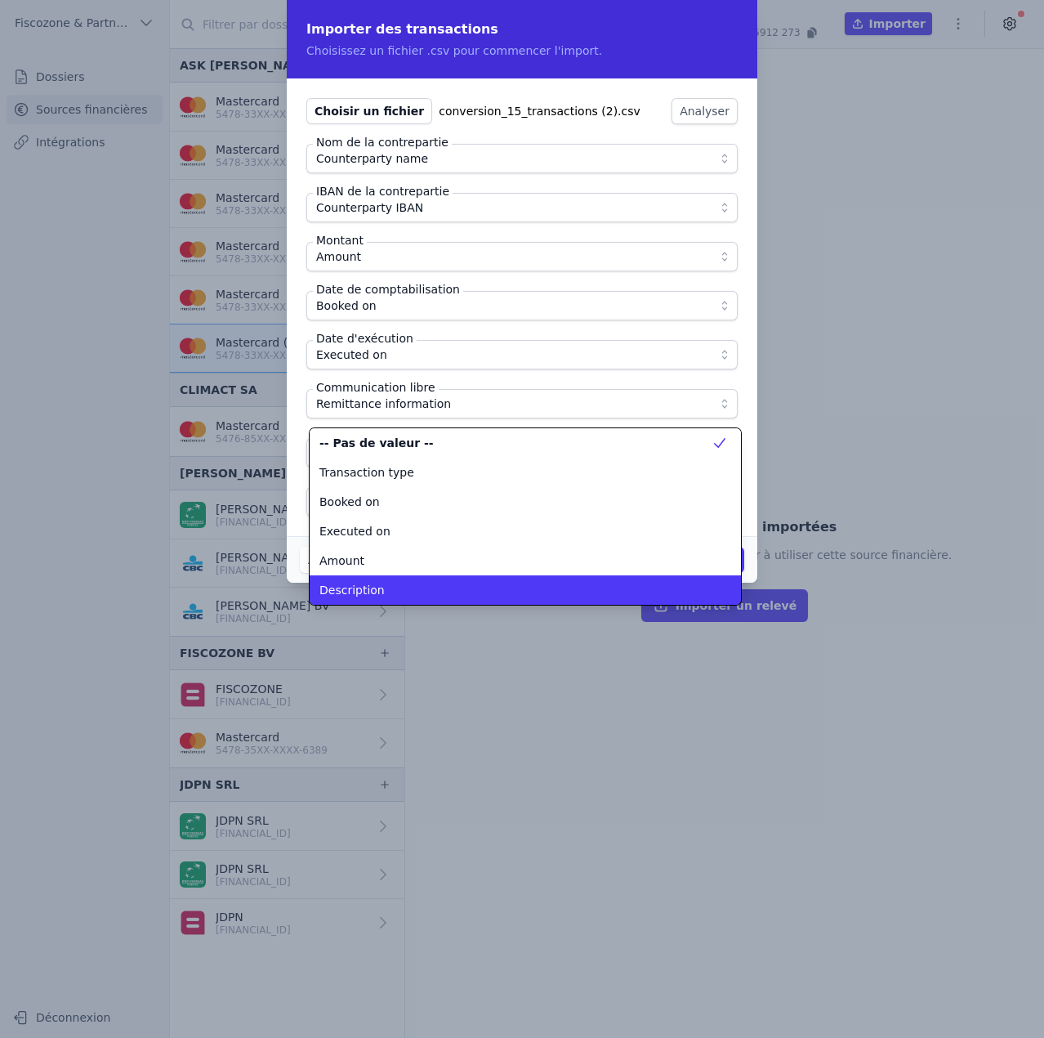
click at [376, 585] on span "Description" at bounding box center [352, 590] width 65 height 16
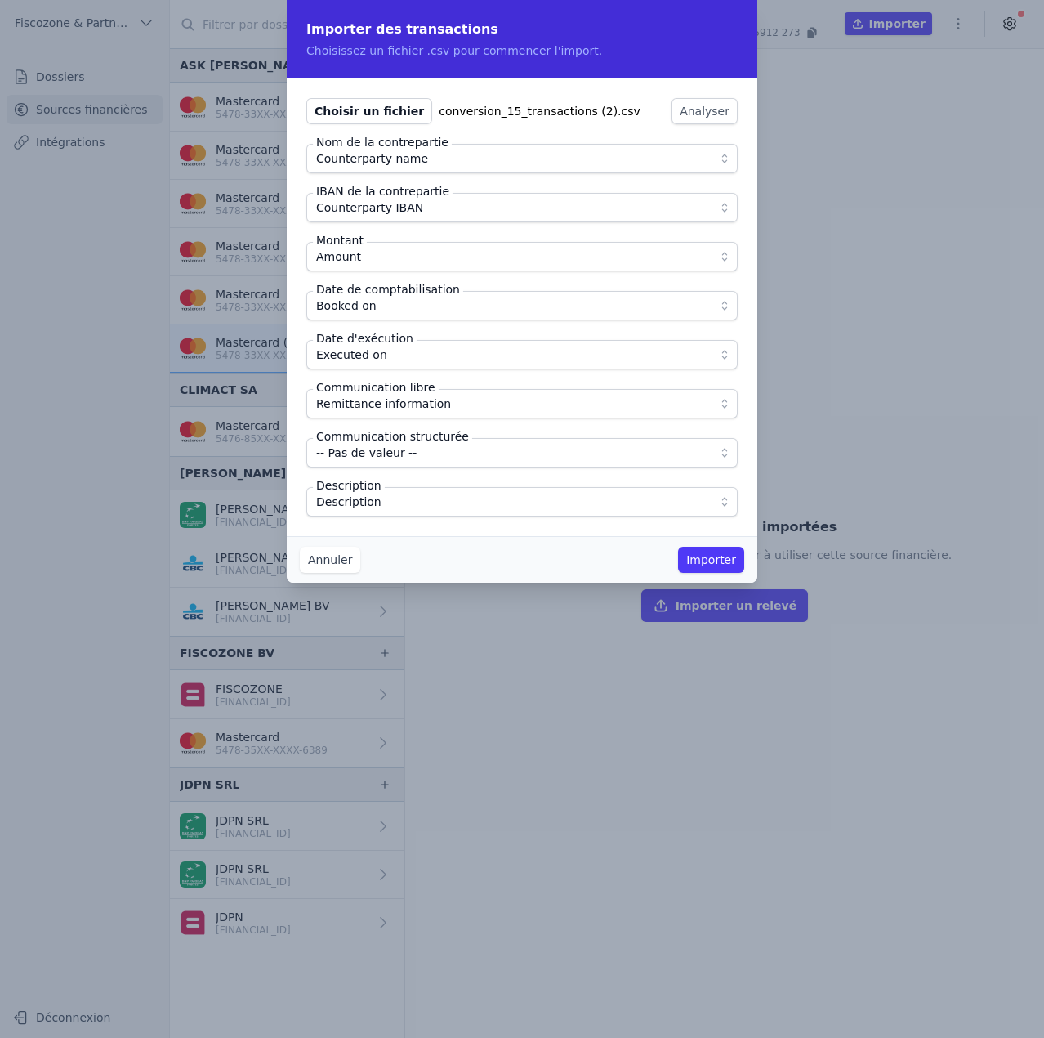
click at [439, 543] on div "Annuler Importer" at bounding box center [522, 559] width 471 height 47
click at [740, 558] on button "Importer" at bounding box center [711, 560] width 66 height 26
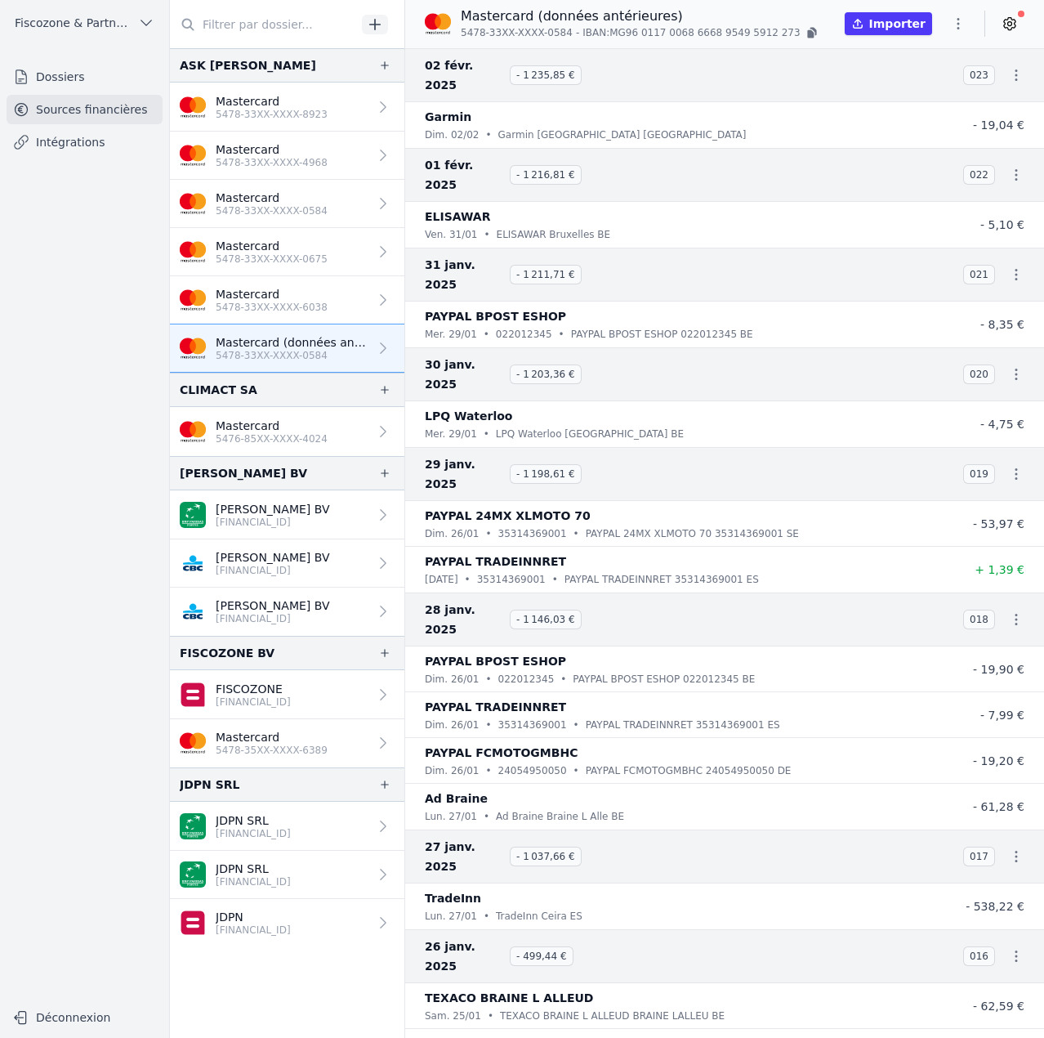
click at [963, 24] on icon "button" at bounding box center [958, 24] width 16 height 16
